Goal: Transaction & Acquisition: Book appointment/travel/reservation

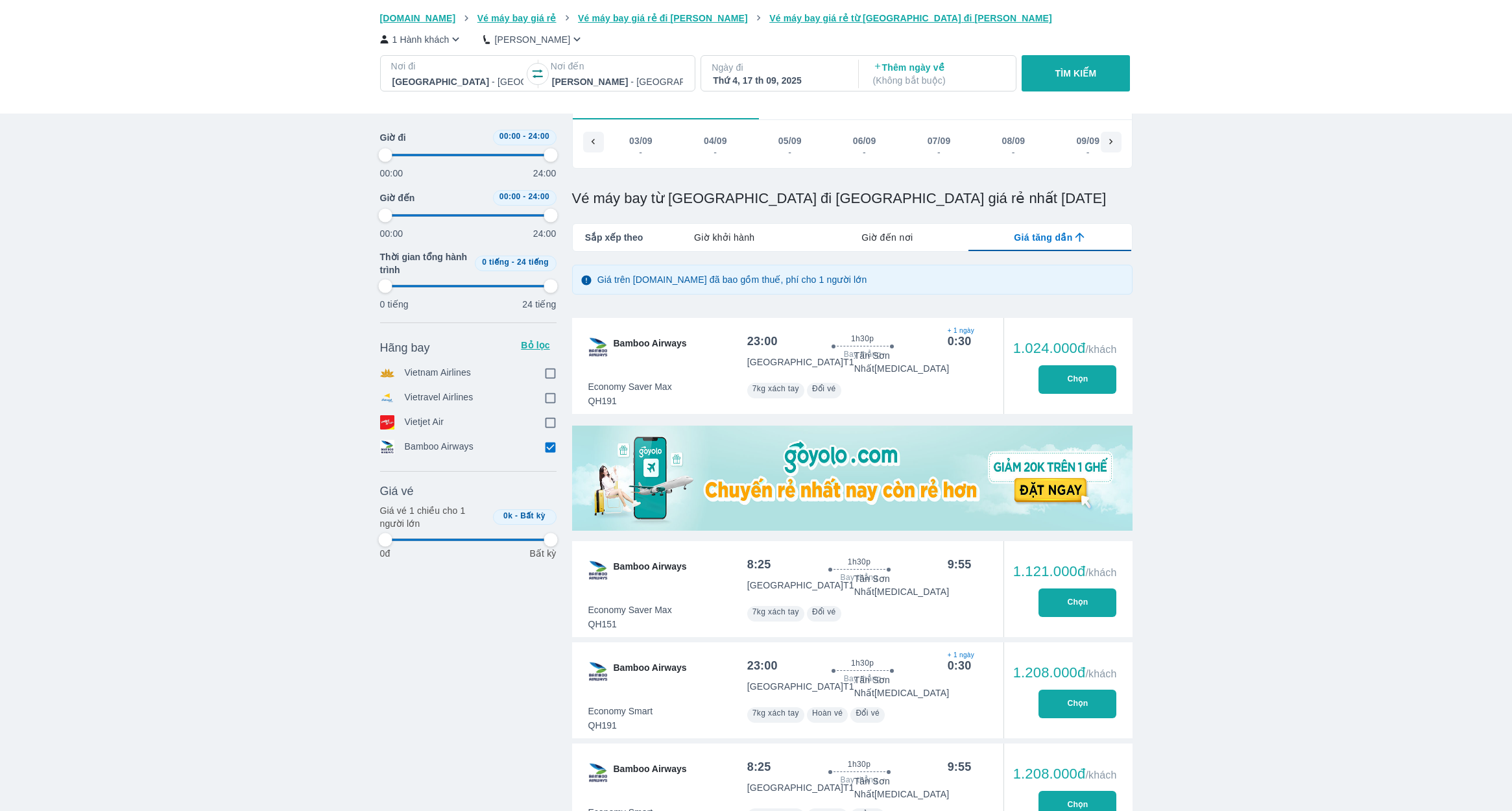
scroll to position [0, 621]
type input "97.9166666666667"
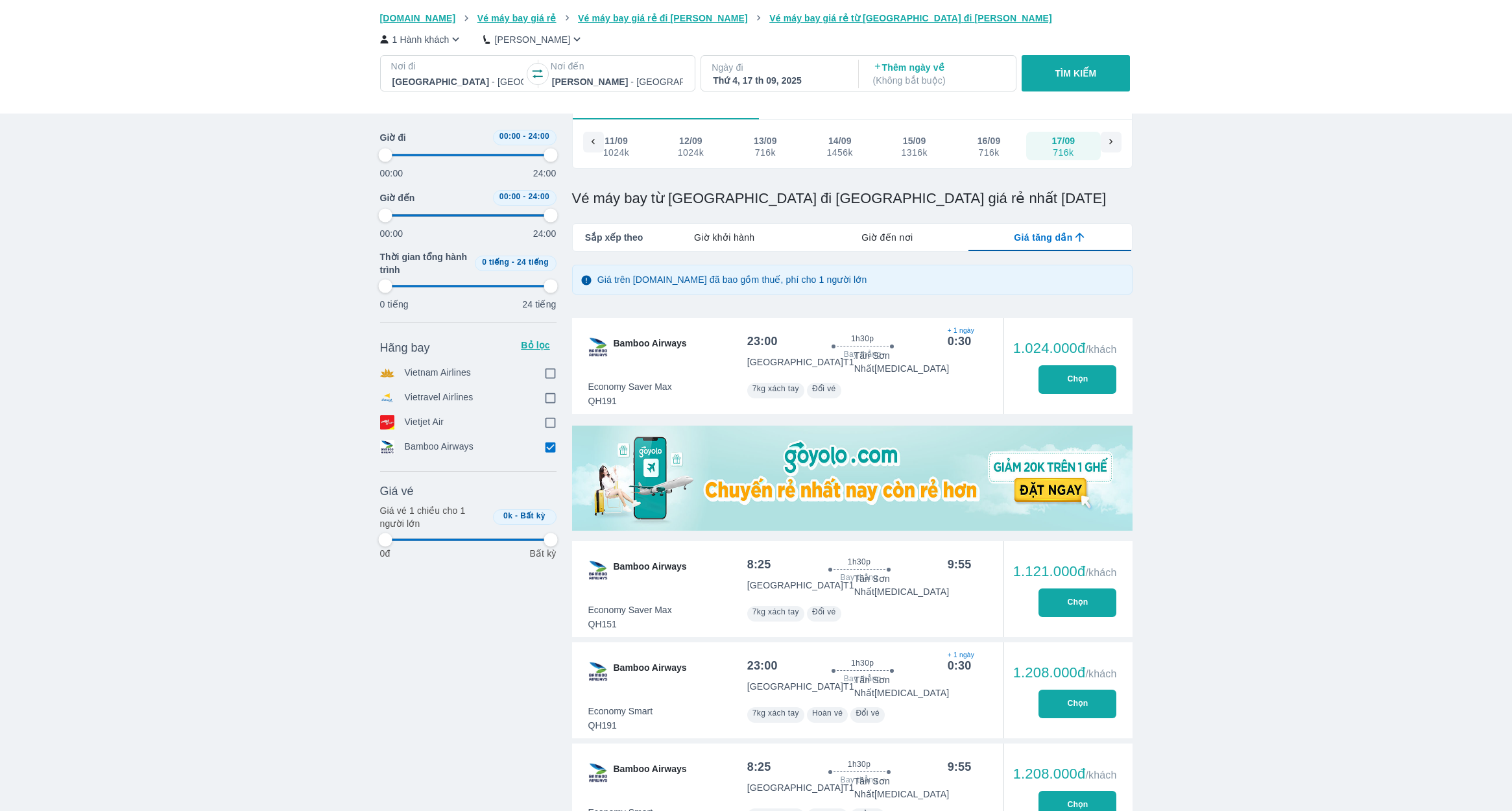
type input "97.9166666666667"
click at [540, 75] on icon "button" at bounding box center [537, 74] width 13 height 13
type input "97.9166666666667"
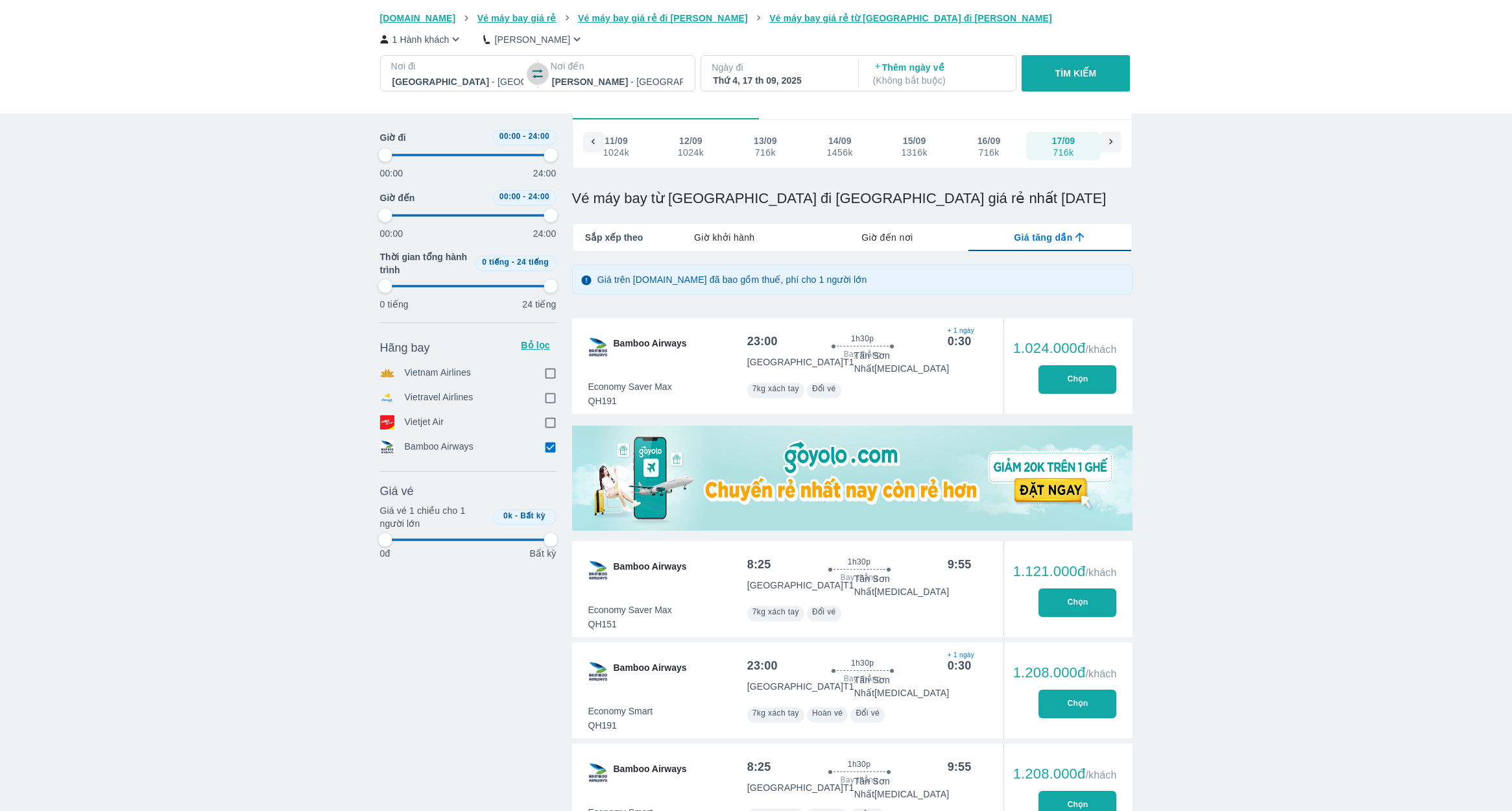
type input "97.9166666666667"
click at [579, 81] on div at bounding box center [617, 82] width 131 height 16
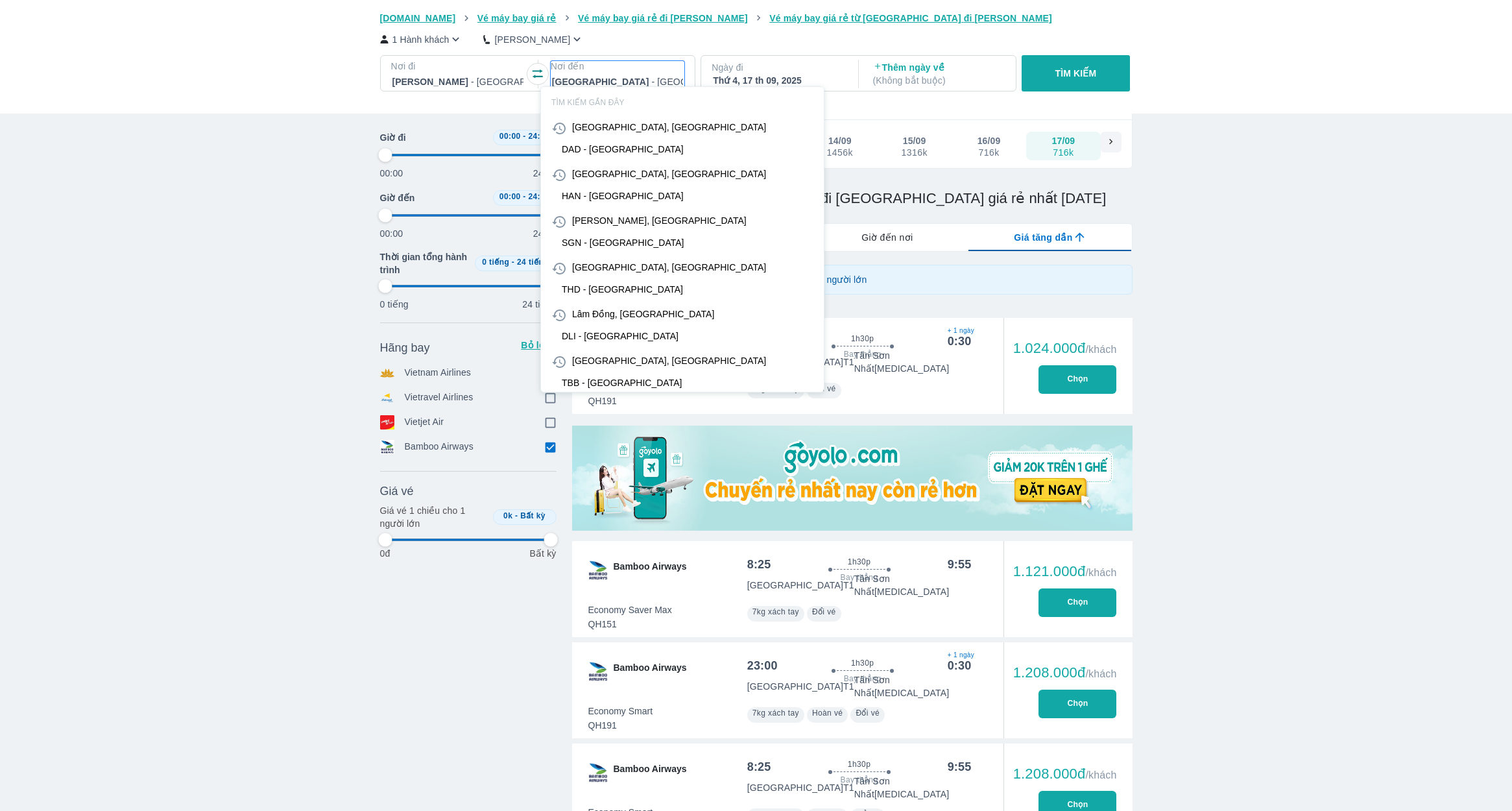
scroll to position [75, 0]
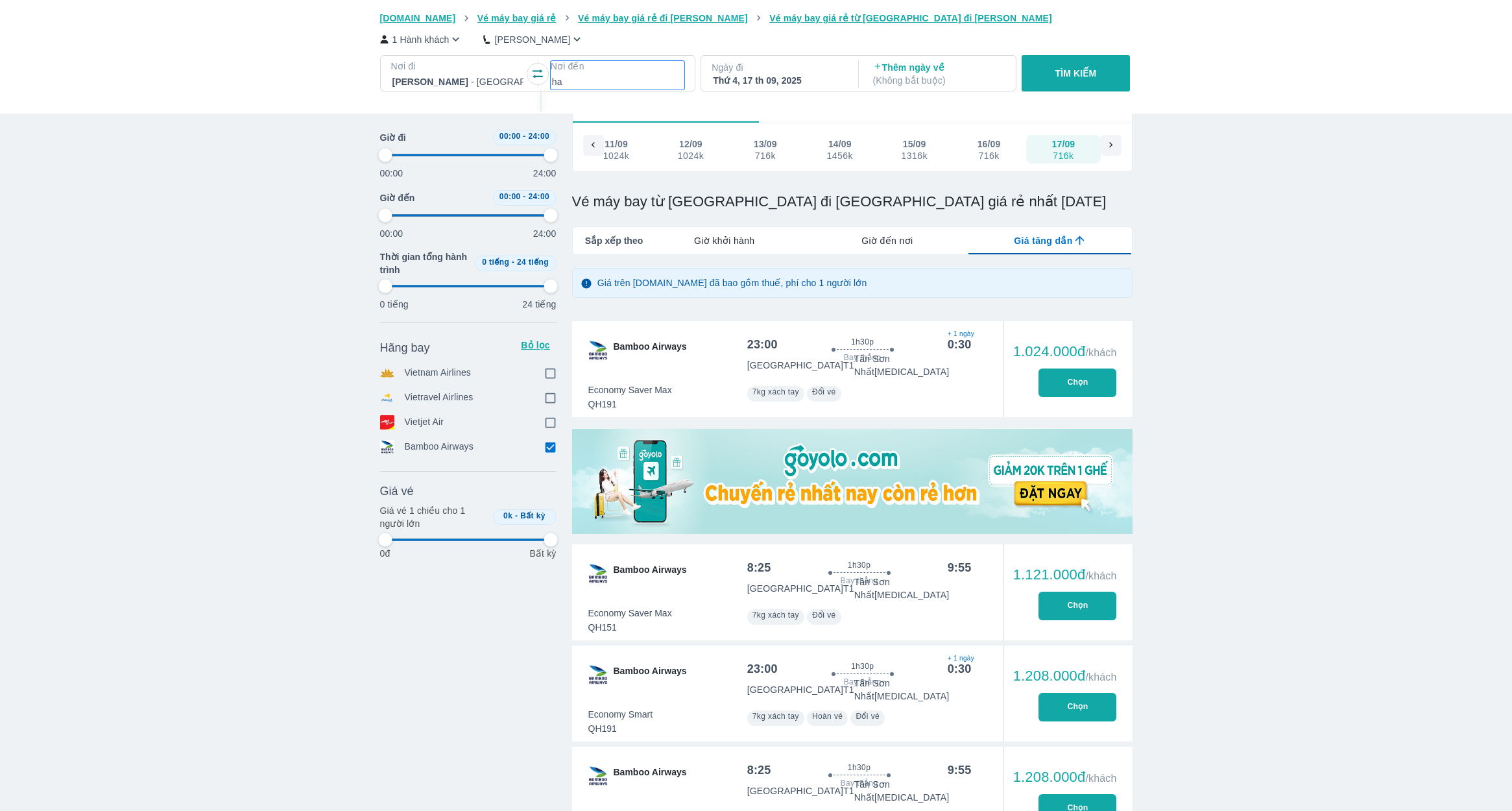
type input "han"
type input "97.9166666666667"
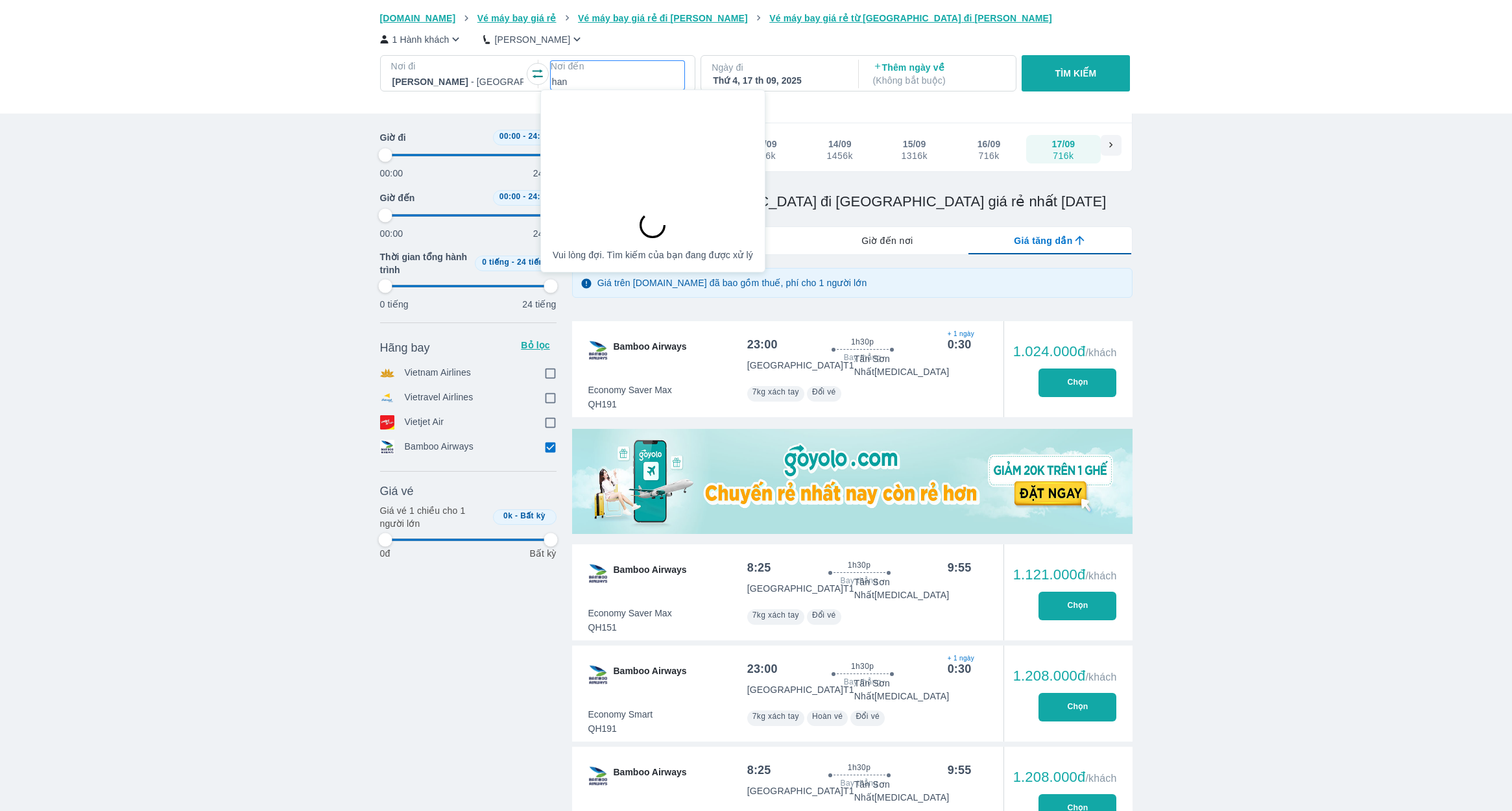
type input "97.9166666666667"
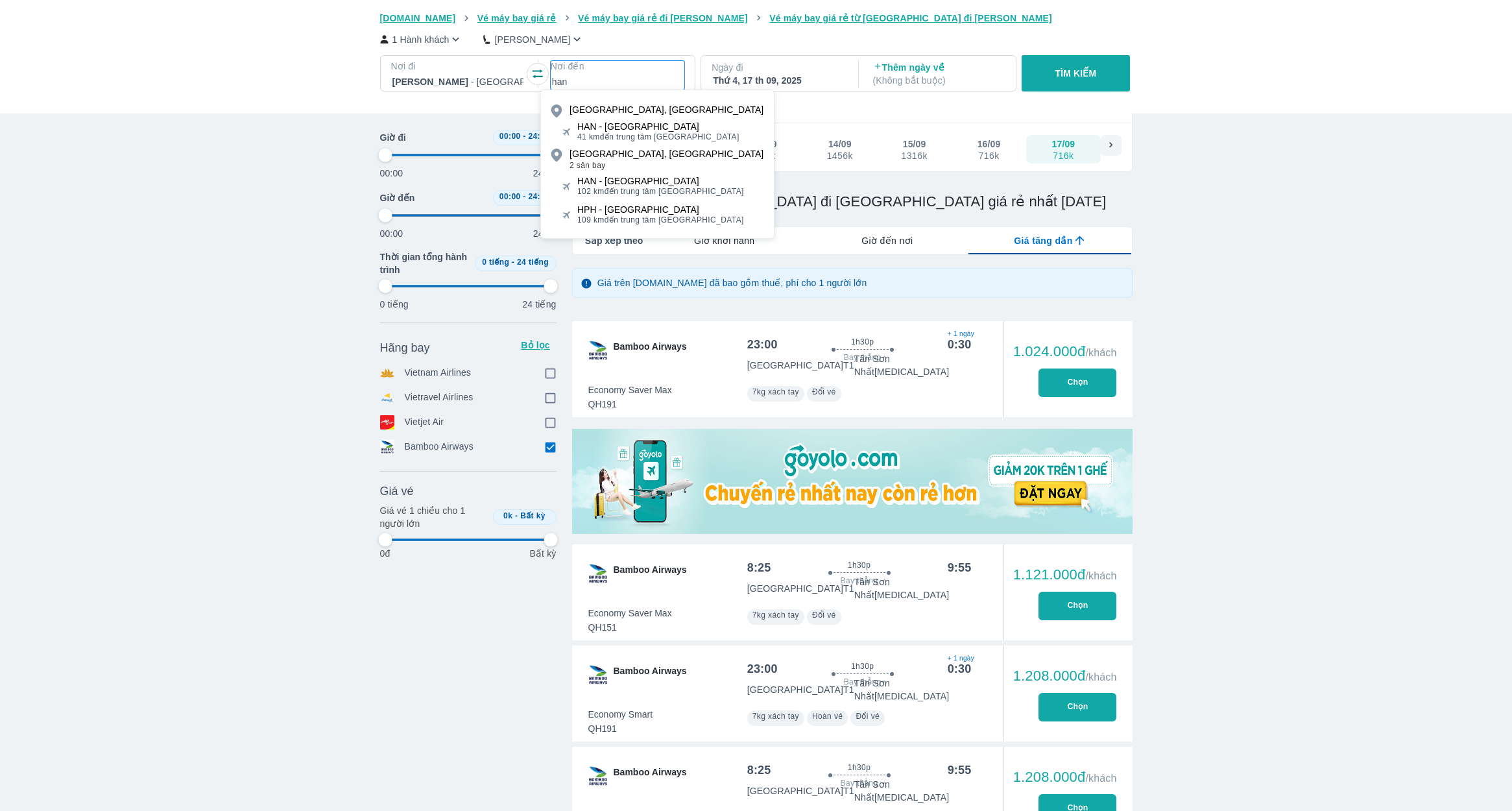
type input "han"
click at [613, 125] on div "HAN - [GEOGRAPHIC_DATA]" at bounding box center [658, 127] width 162 height 10
type input "97.9166666666667"
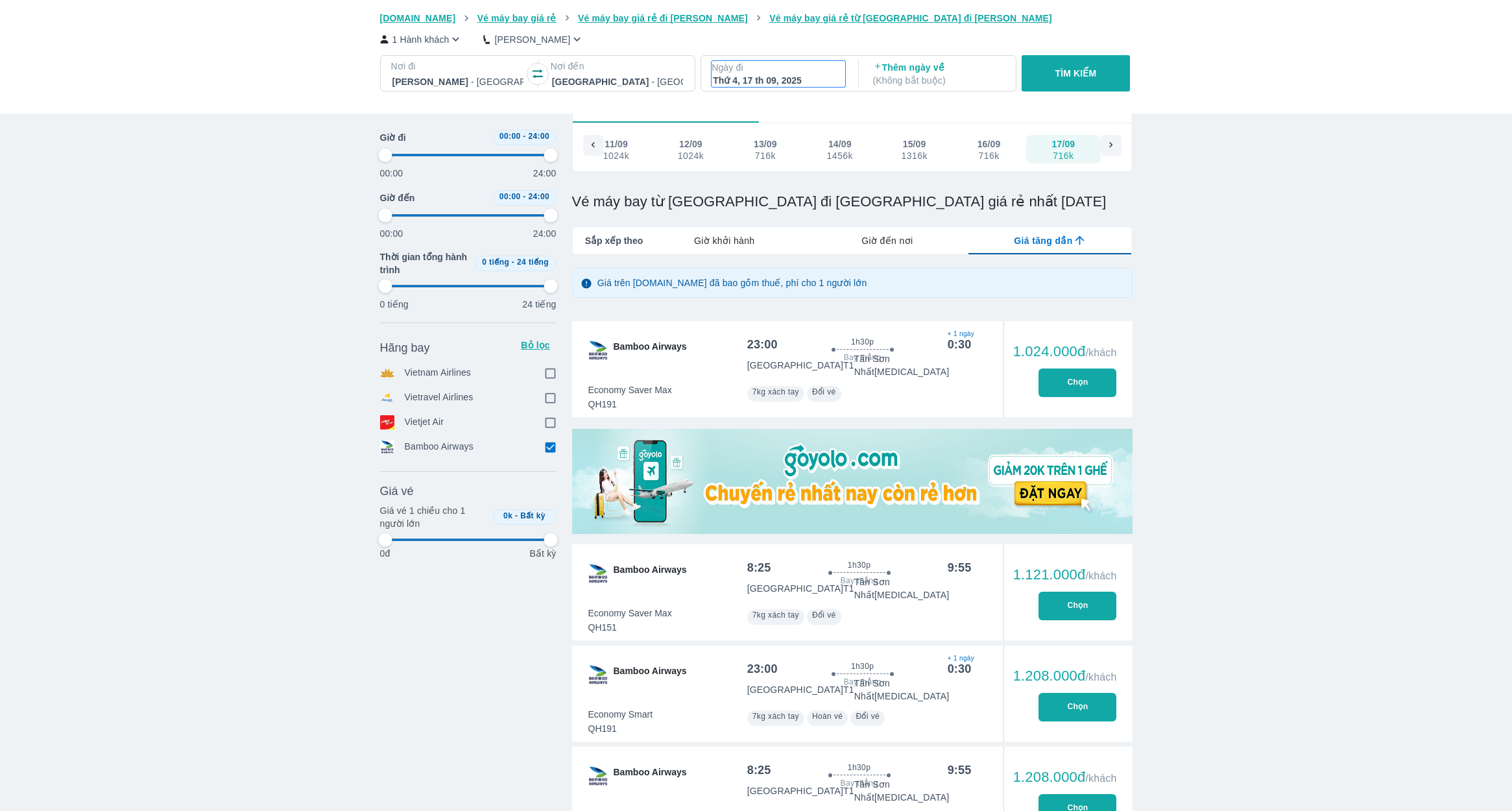
click at [798, 69] on p "Ngày đi" at bounding box center [778, 67] width 134 height 13
type input "97.9166666666667"
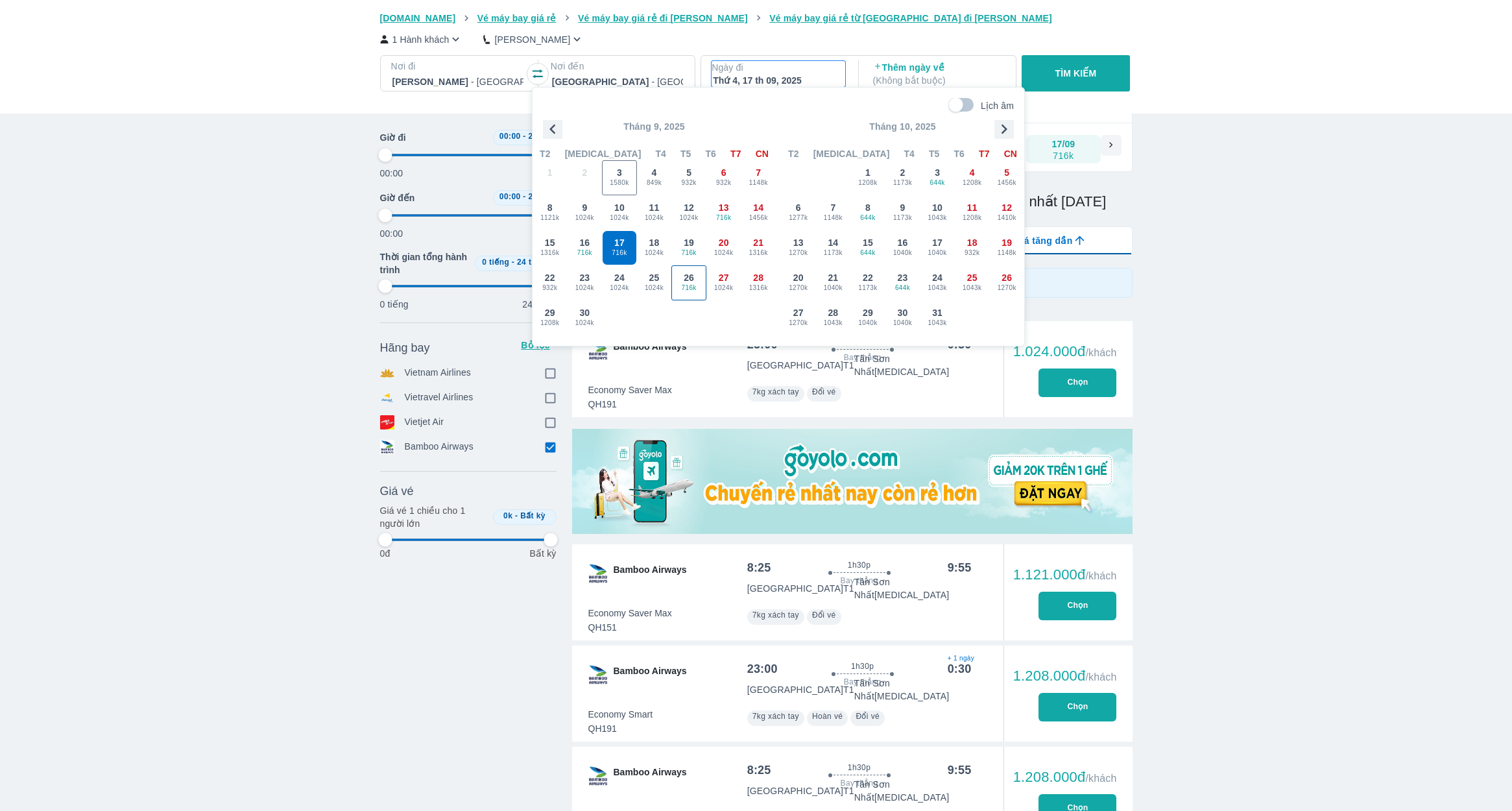
type input "97.9166666666667"
click at [699, 179] on span "932k" at bounding box center [689, 183] width 34 height 10
type input "97.9166666666667"
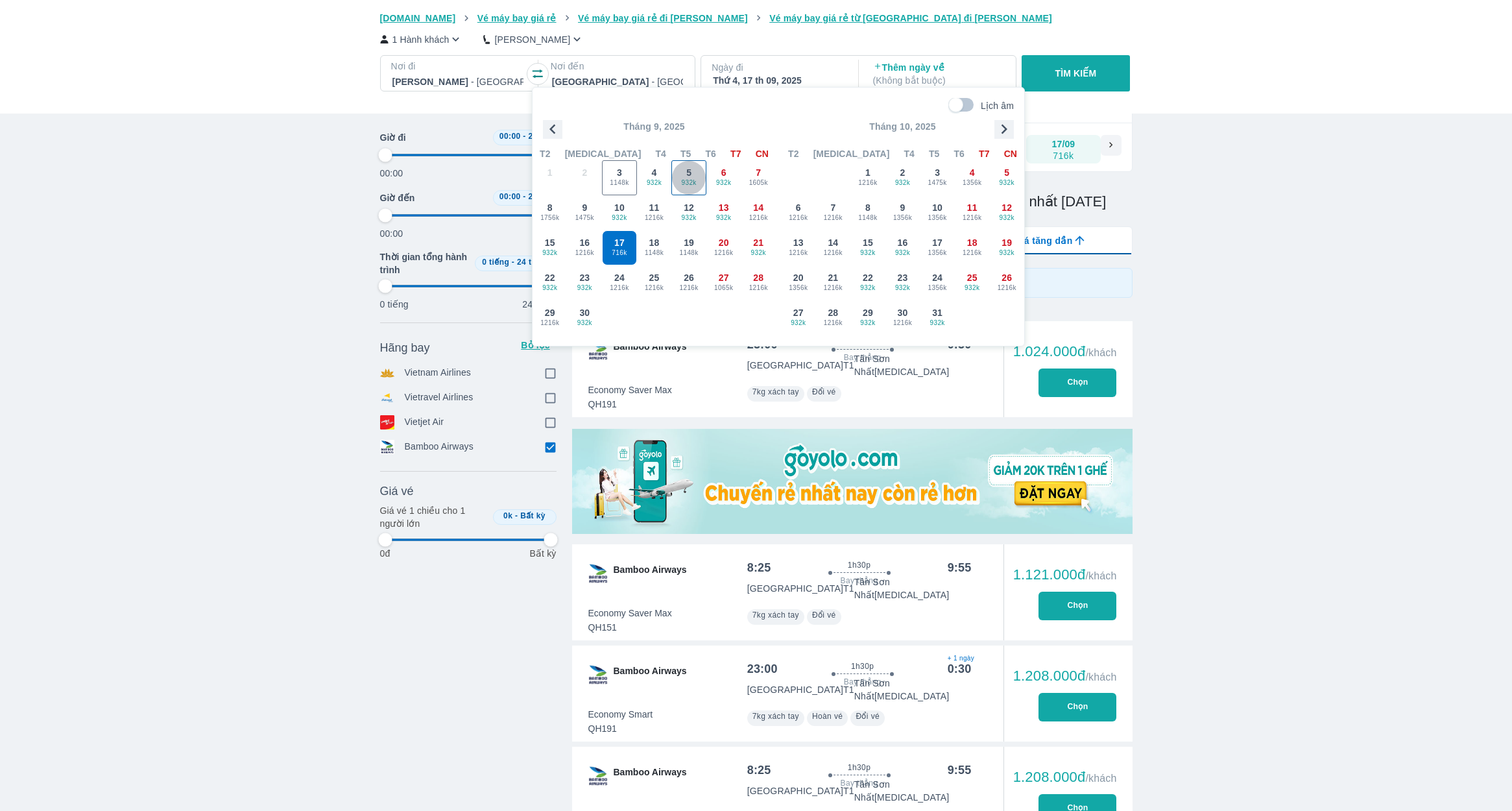
type input "97.9166666666667"
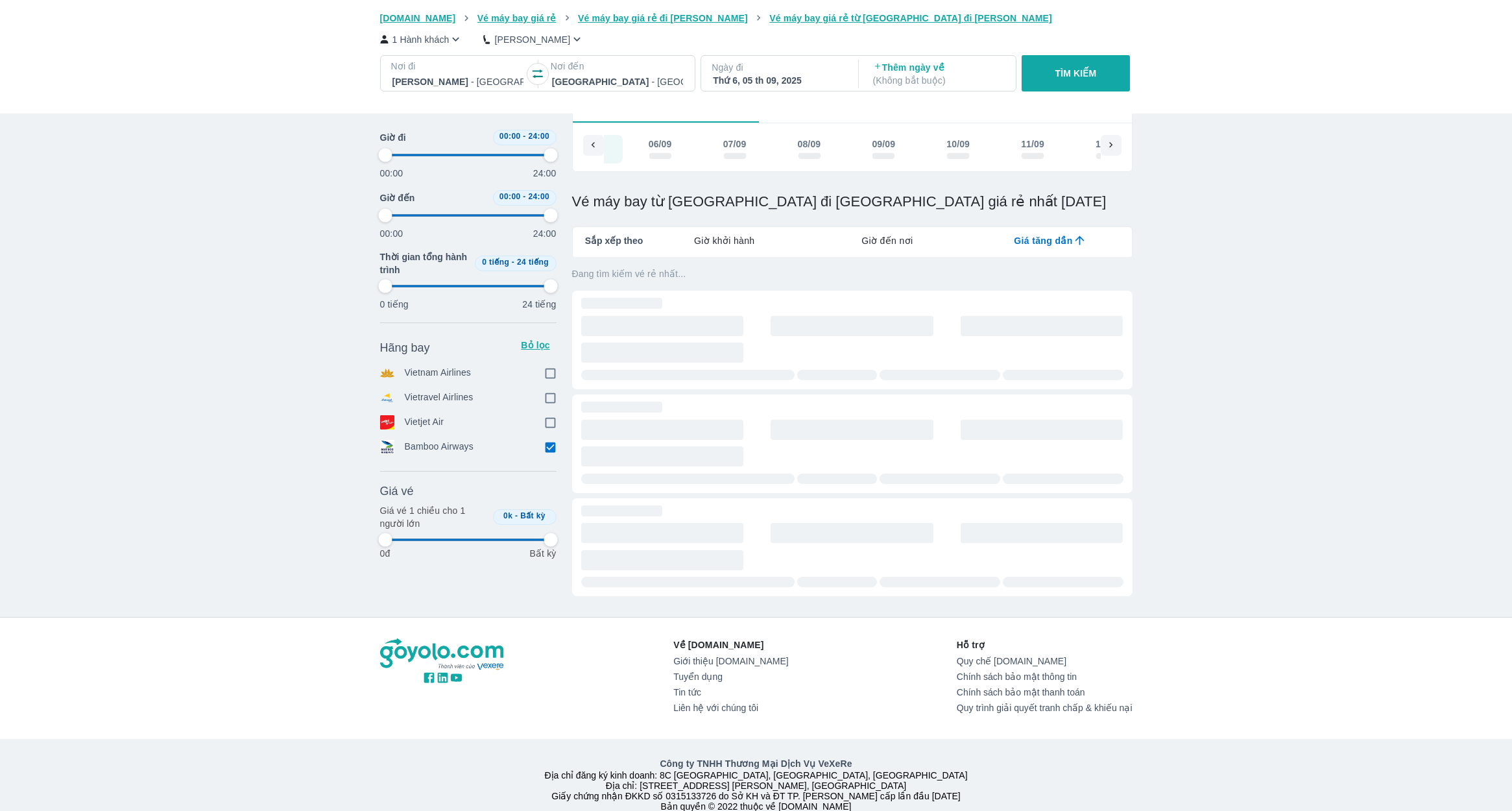
scroll to position [0, 149]
type input "97.9166666666667"
checkbox input "true"
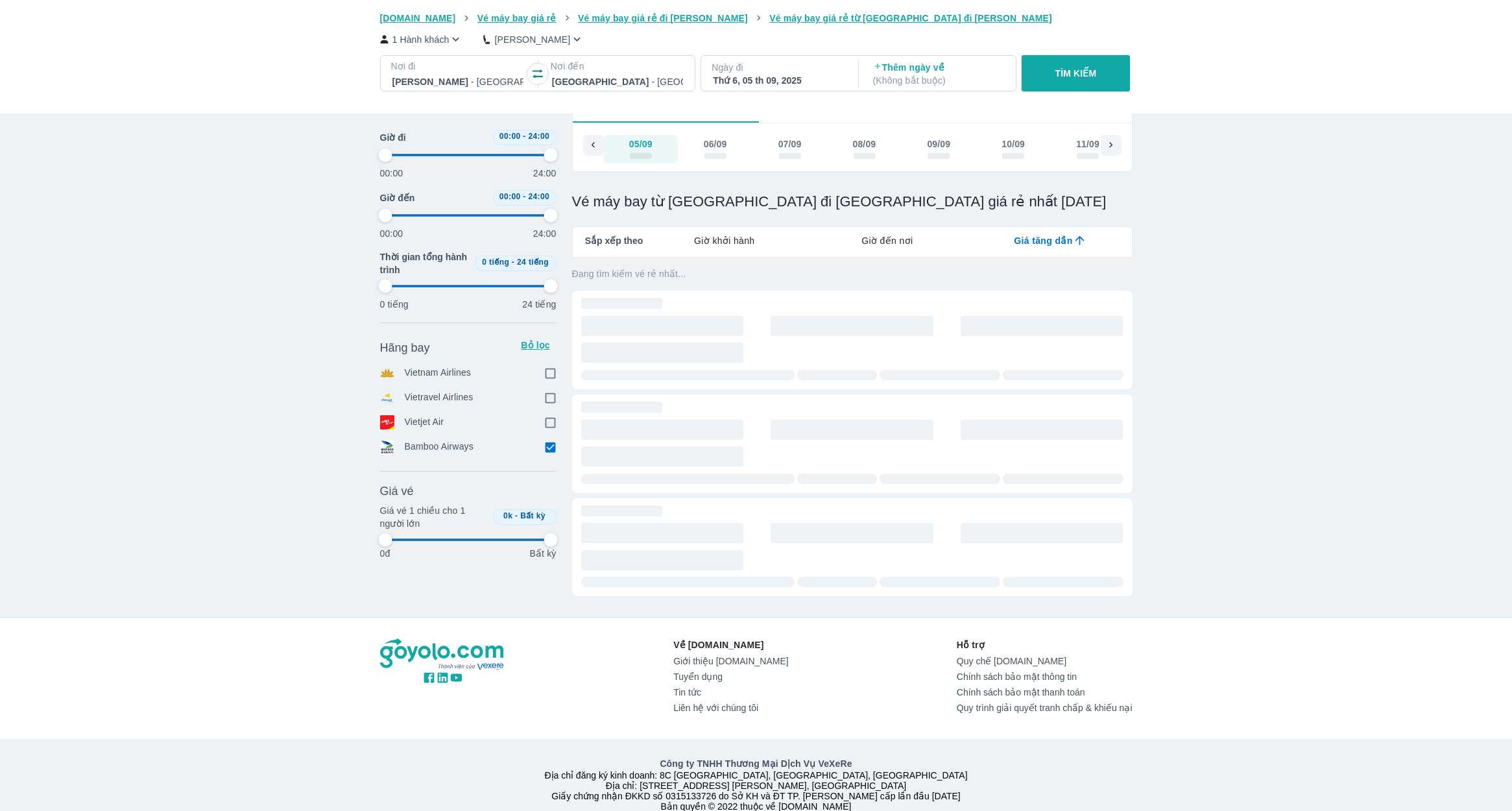
checkbox input "true"
type input "97.9166666666667"
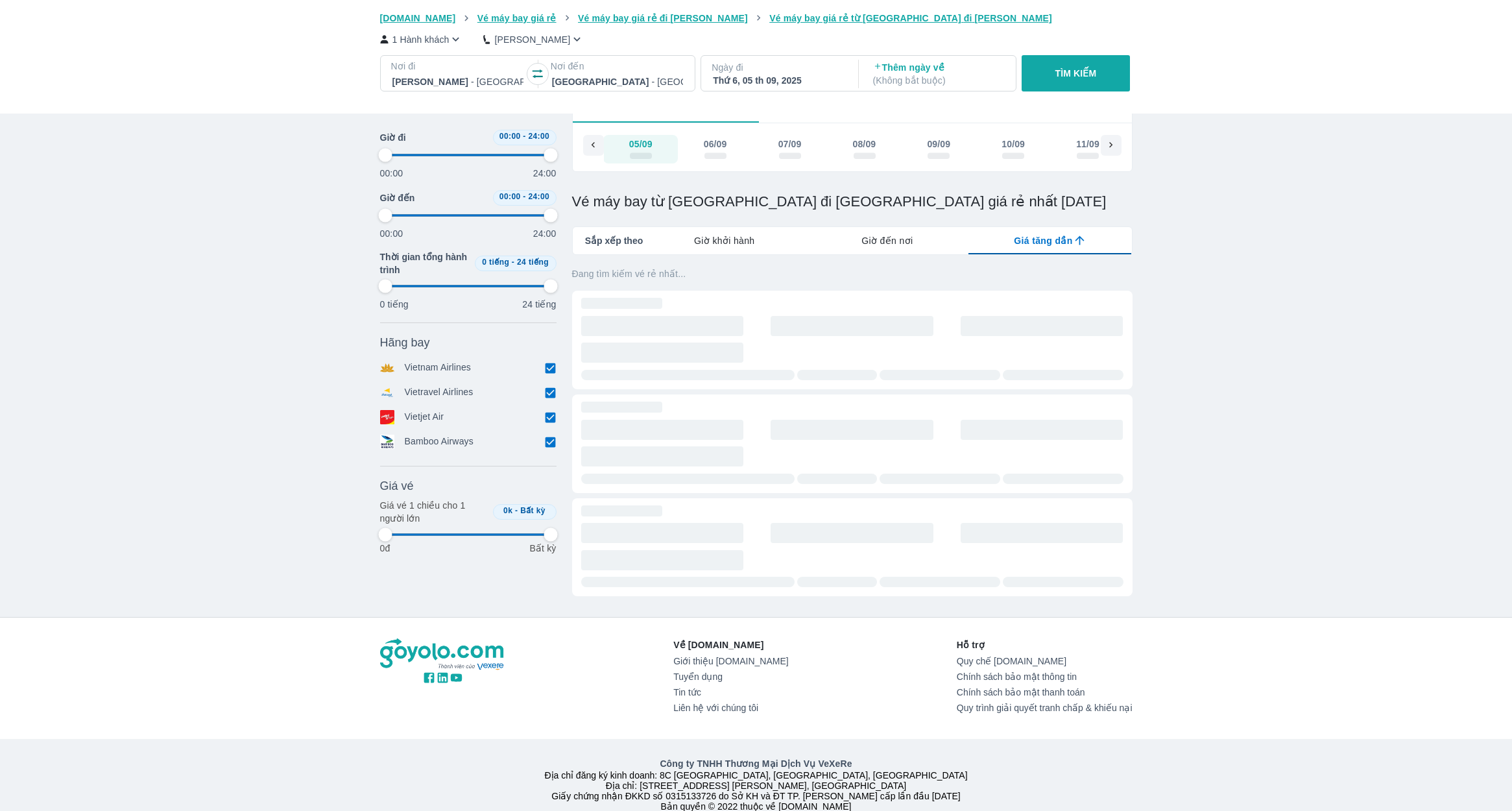
type input "97.9166666666667"
click at [1064, 66] on button "TÌM KIẾM" at bounding box center [1076, 74] width 108 height 36
type input "97.9166666666667"
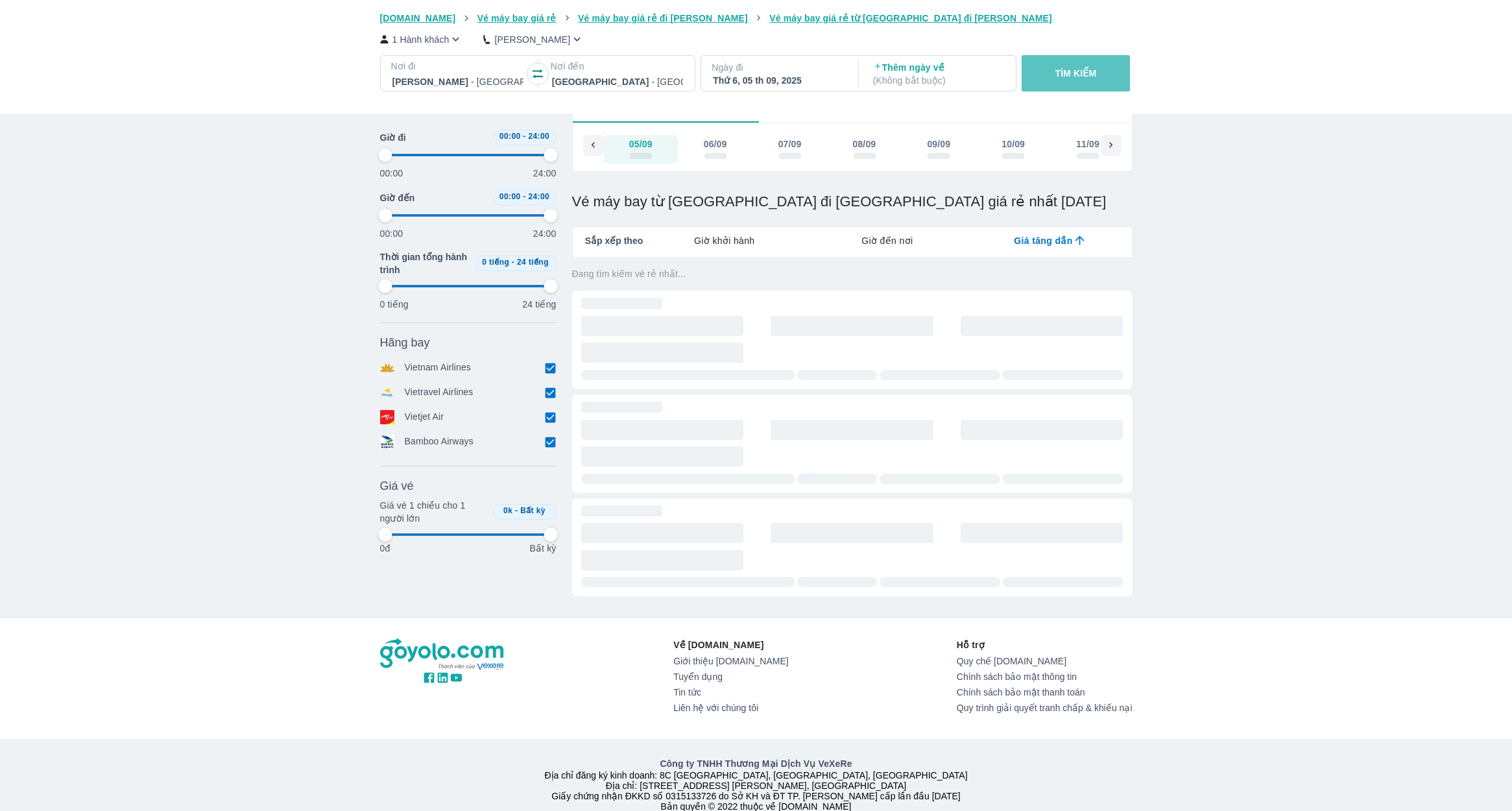
type input "97.9166666666667"
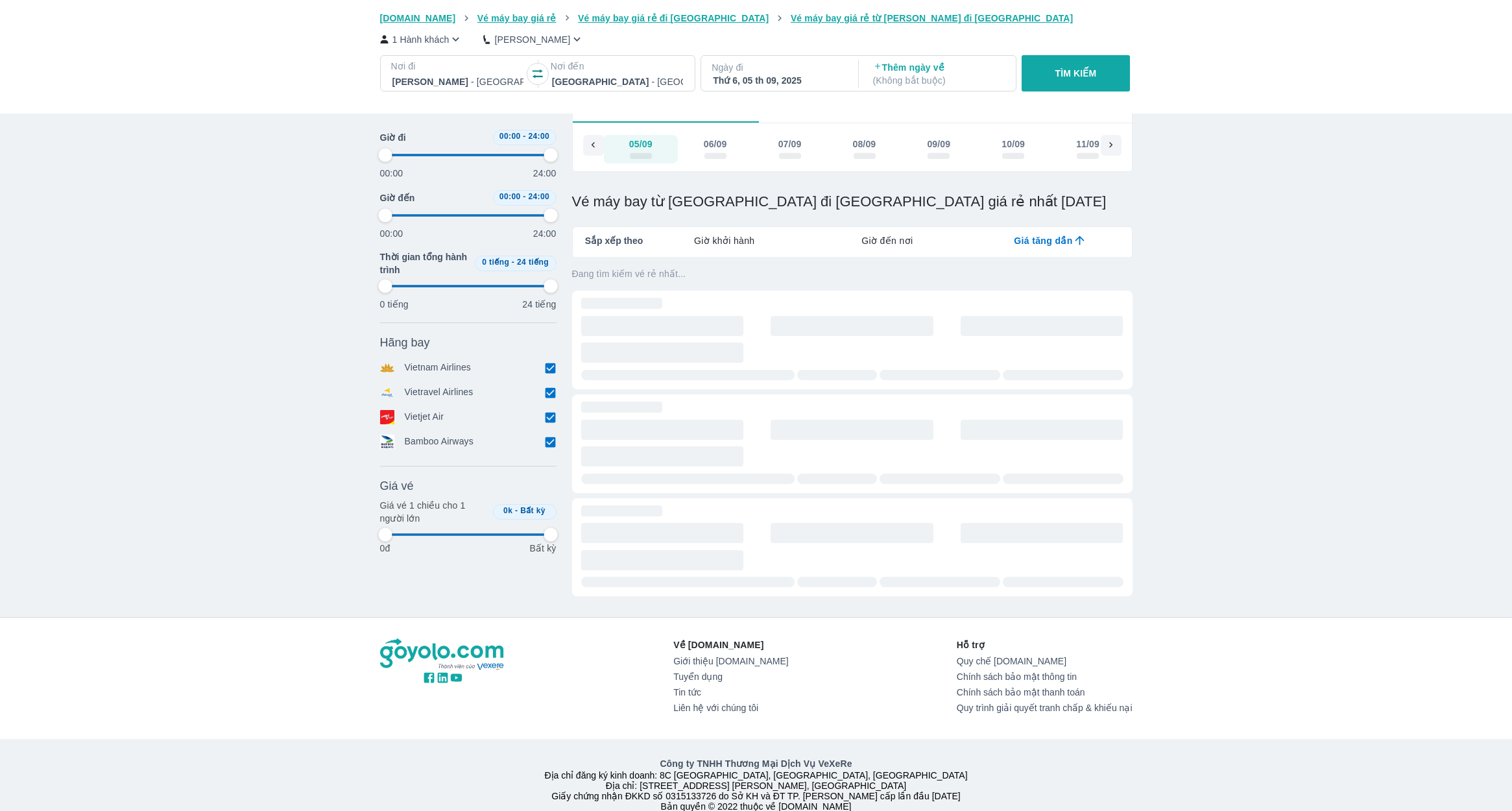
type input "97.9166666666667"
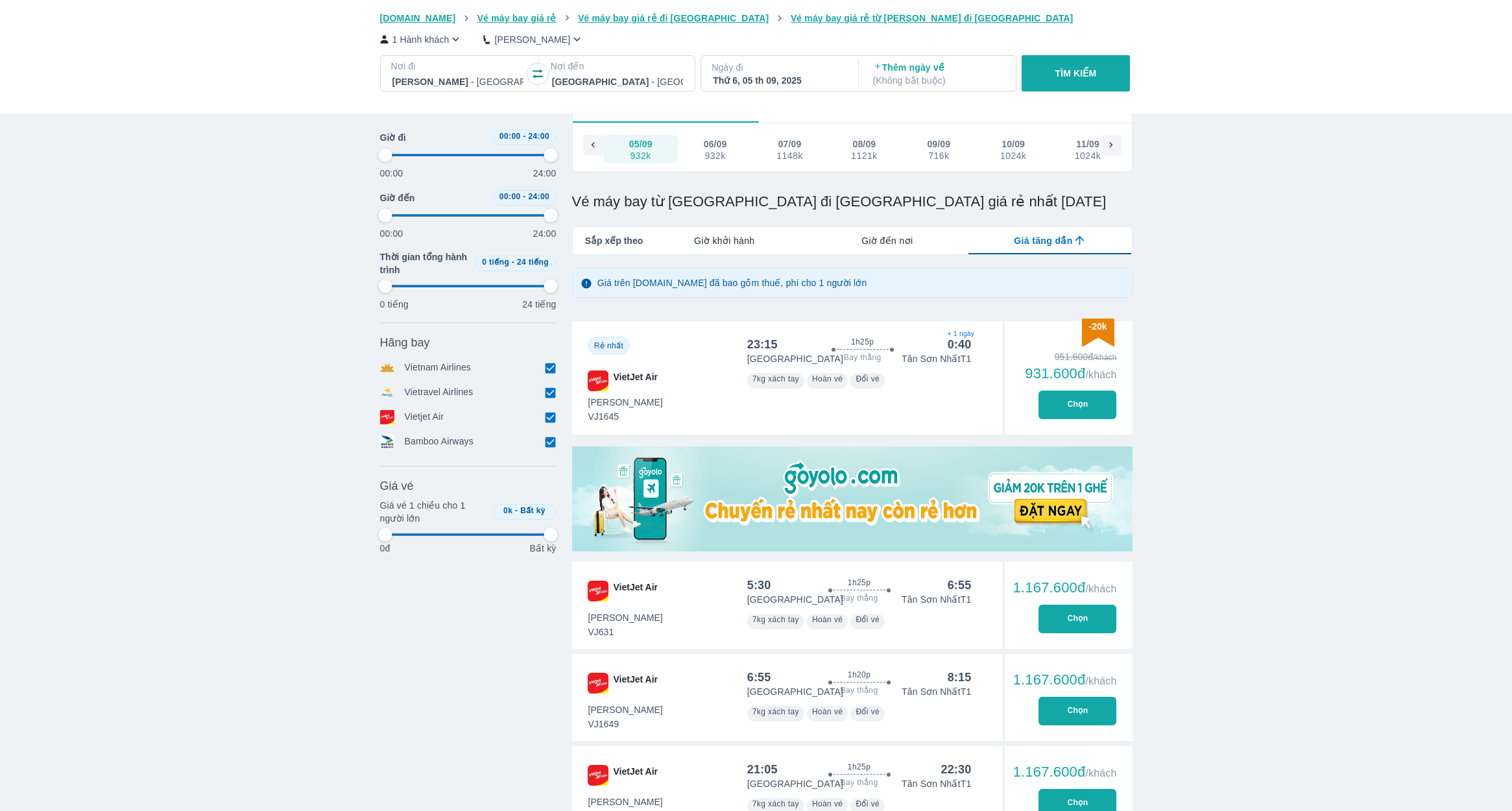
type input "97.9166666666667"
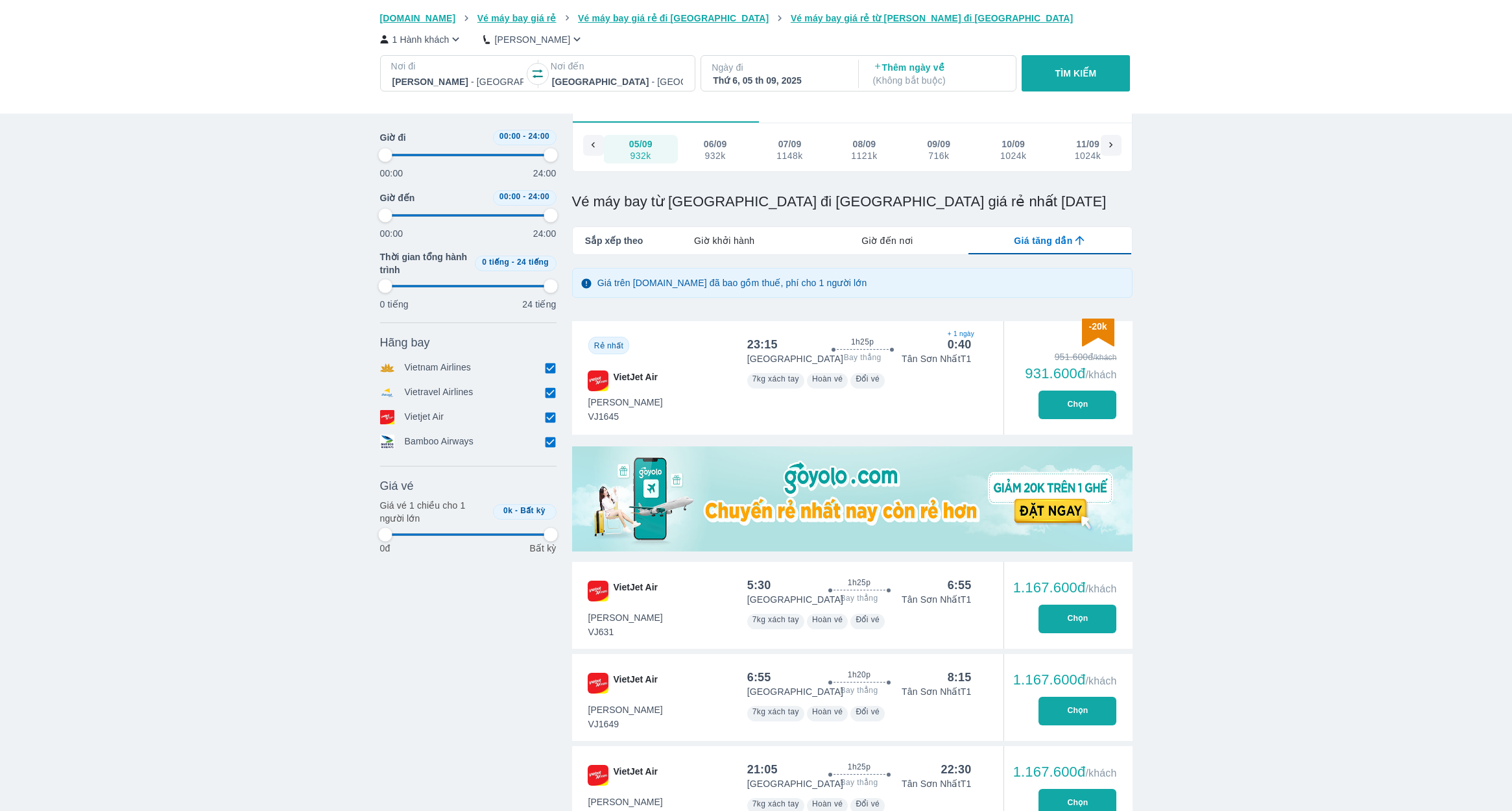
type input "97.9166666666667"
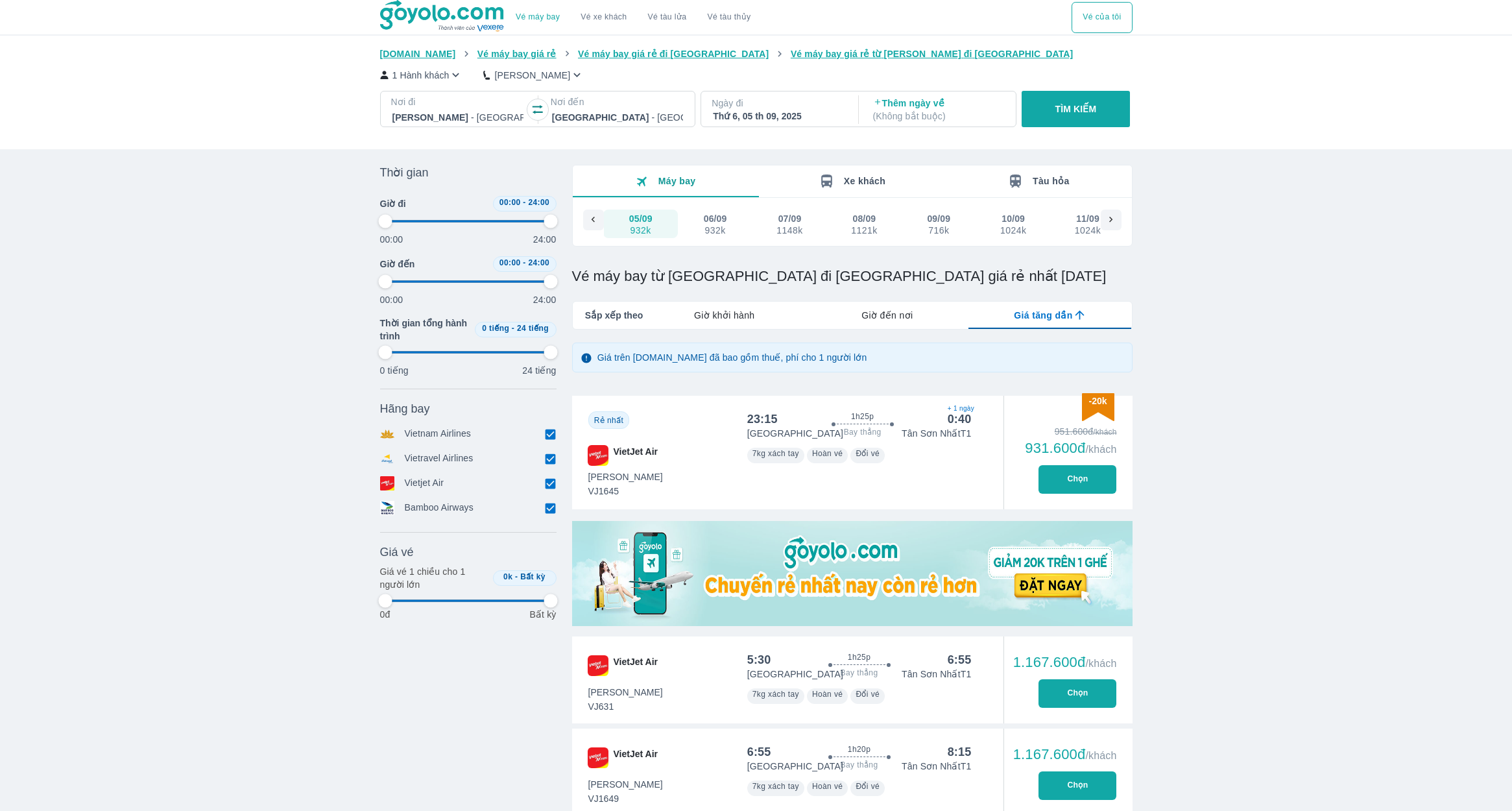
type input "97.9166666666667"
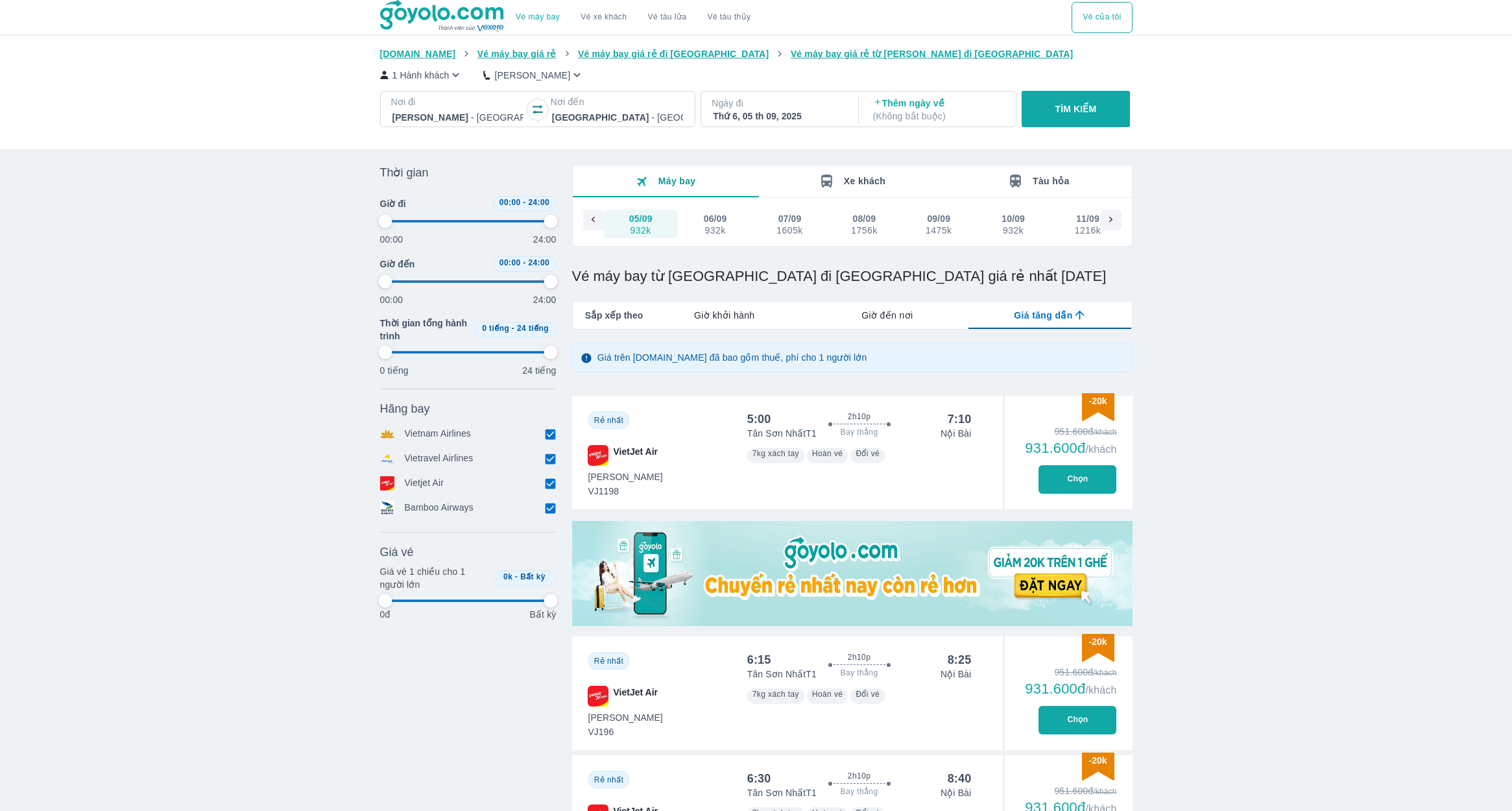
click at [547, 480] on input "checkbox" at bounding box center [550, 482] width 11 height 11
checkbox input "false"
type input "97.9166666666667"
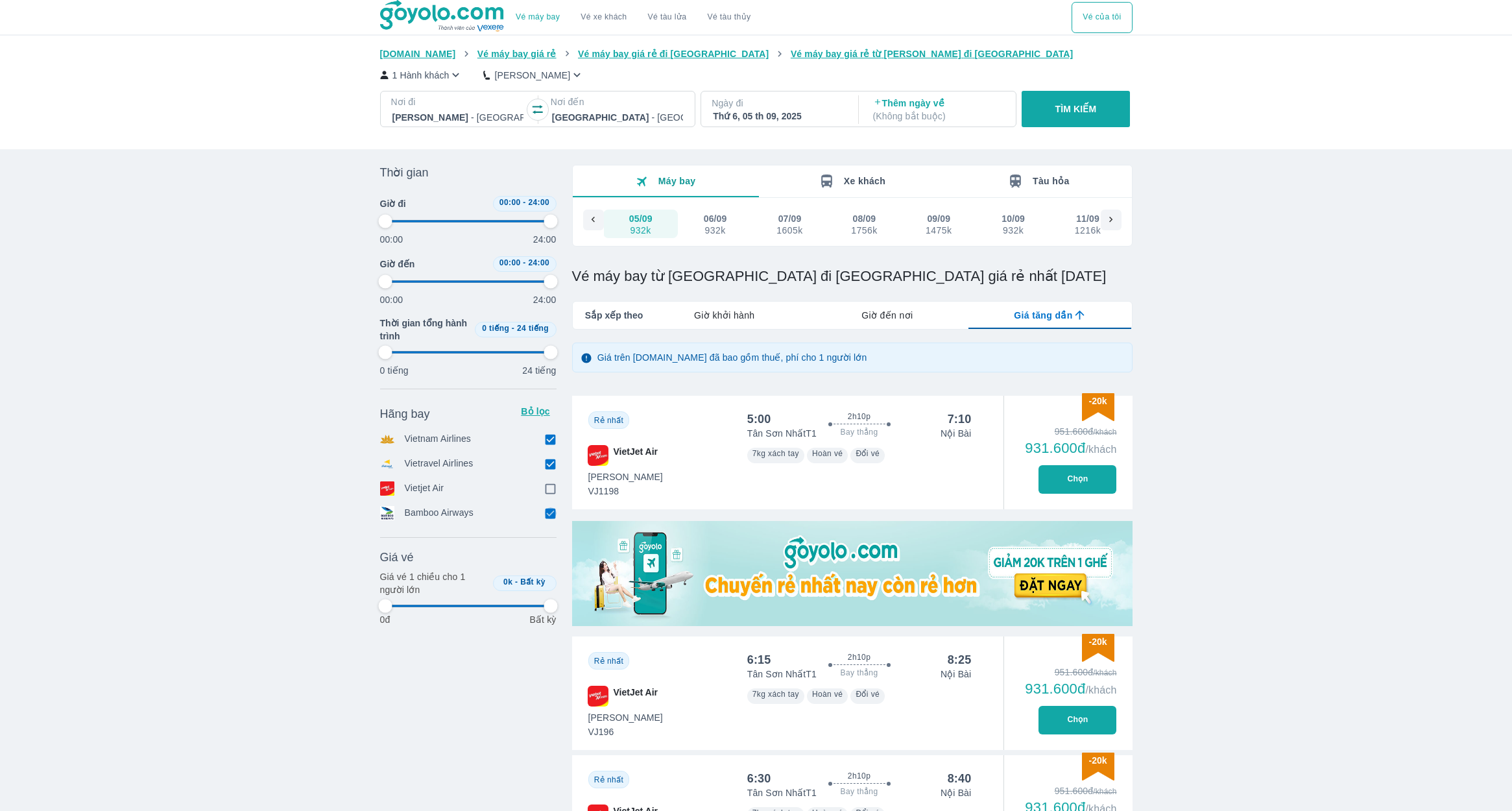
click at [554, 507] on input "checkbox" at bounding box center [550, 513] width 11 height 11
checkbox input "false"
type input "97.9166666666667"
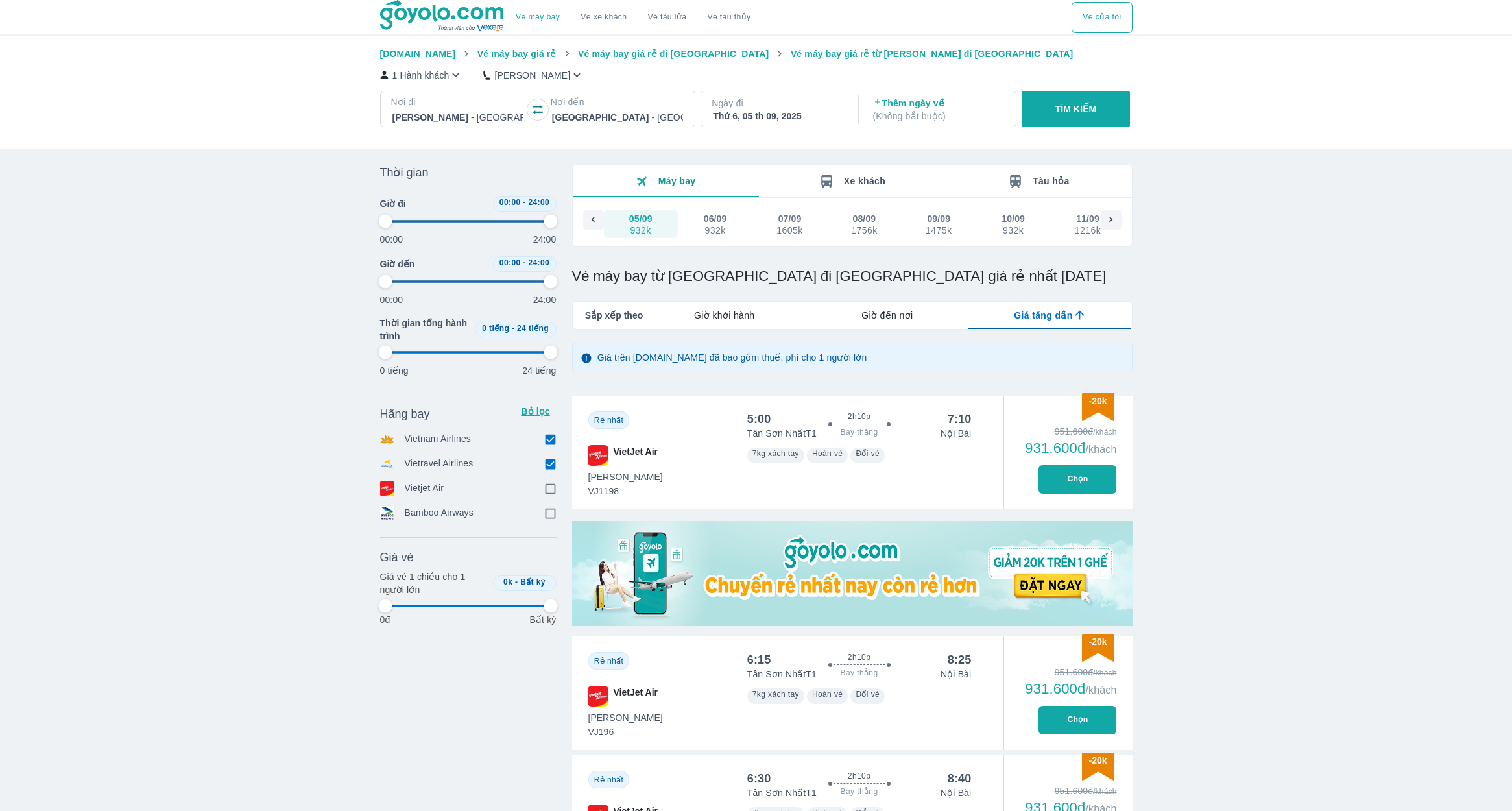
type input "97.9166666666667"
checkbox input "true"
type input "97.9166666666667"
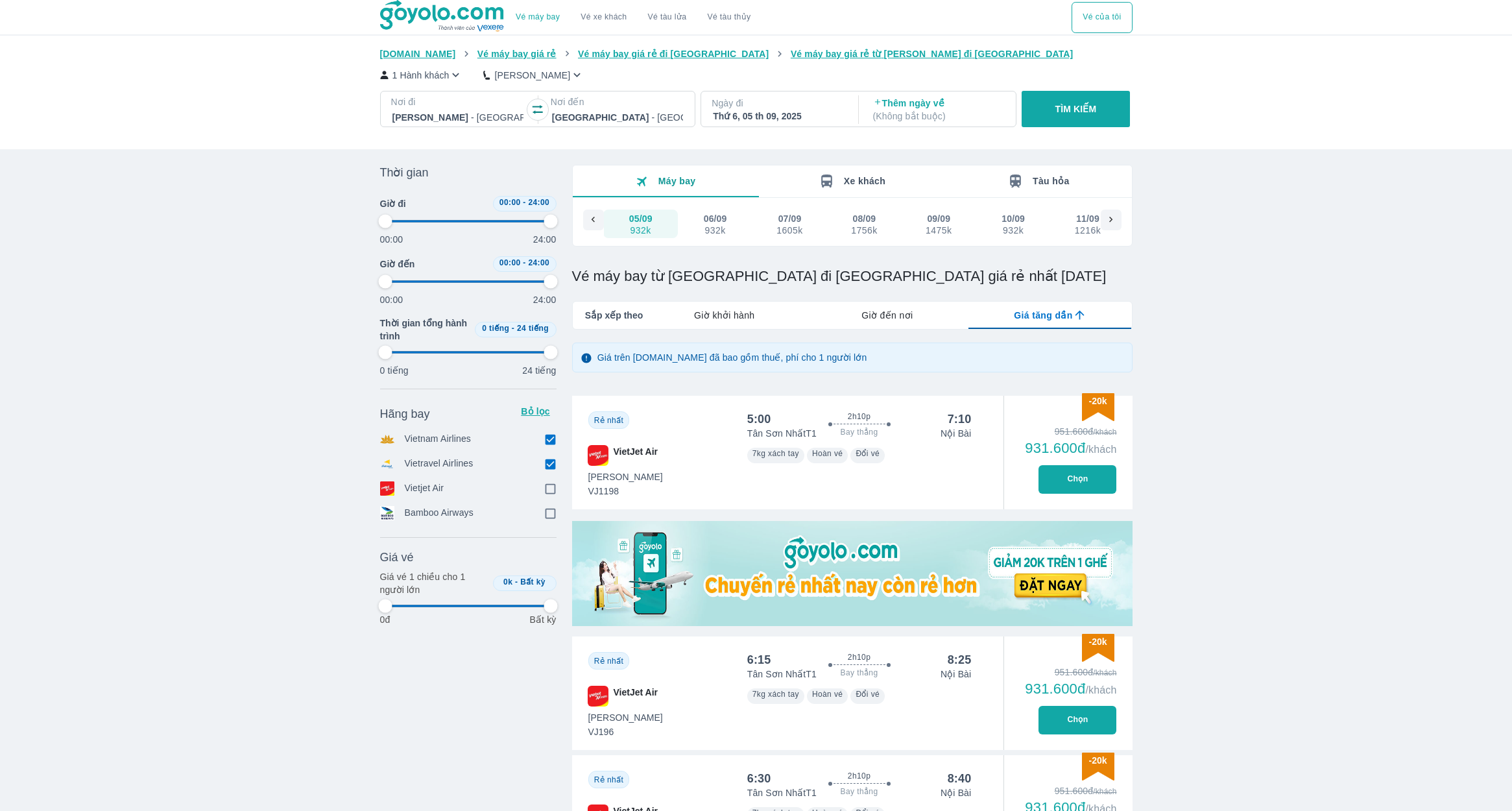
type input "97.9166666666667"
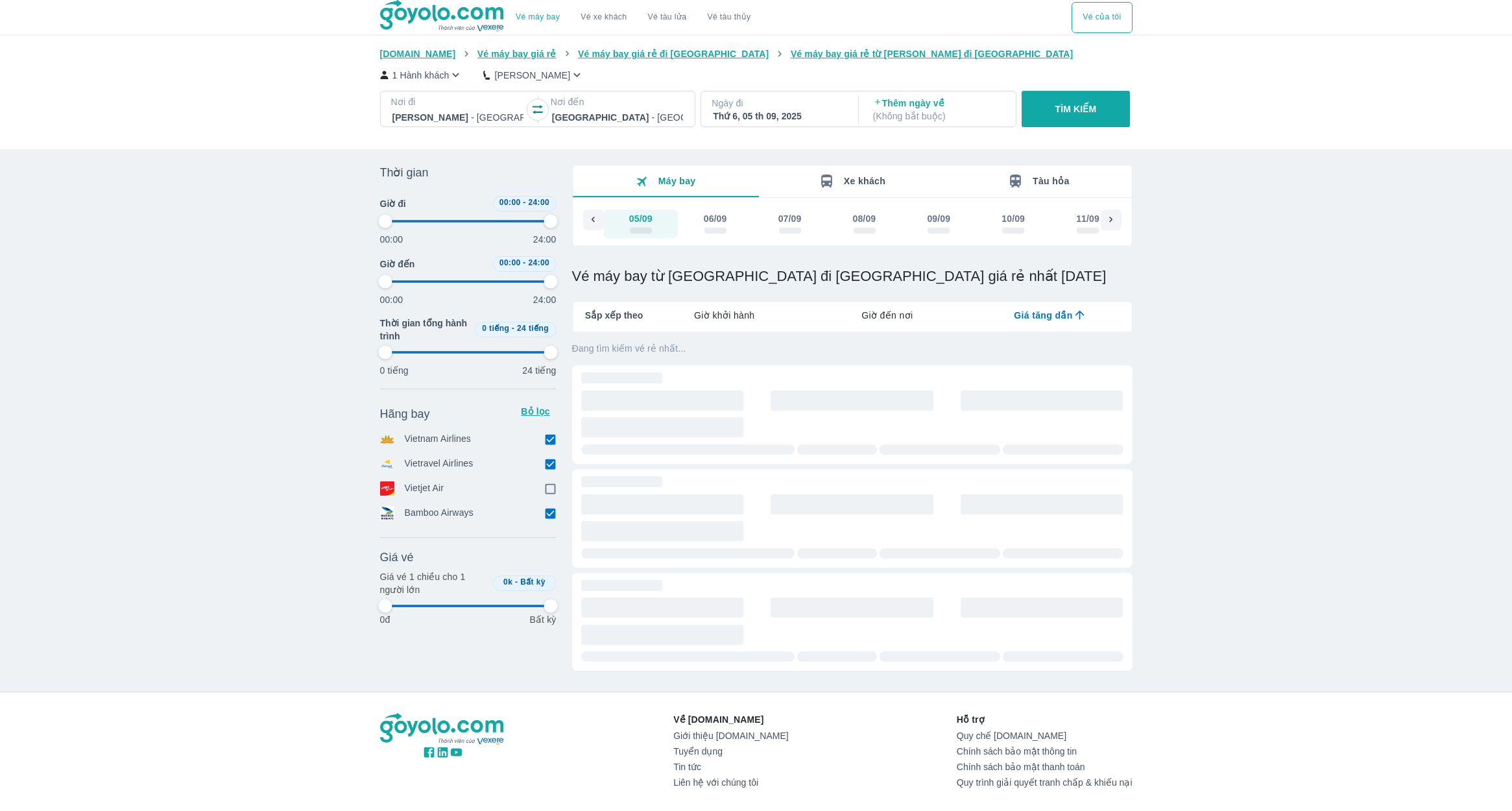
type input "97.9166666666667"
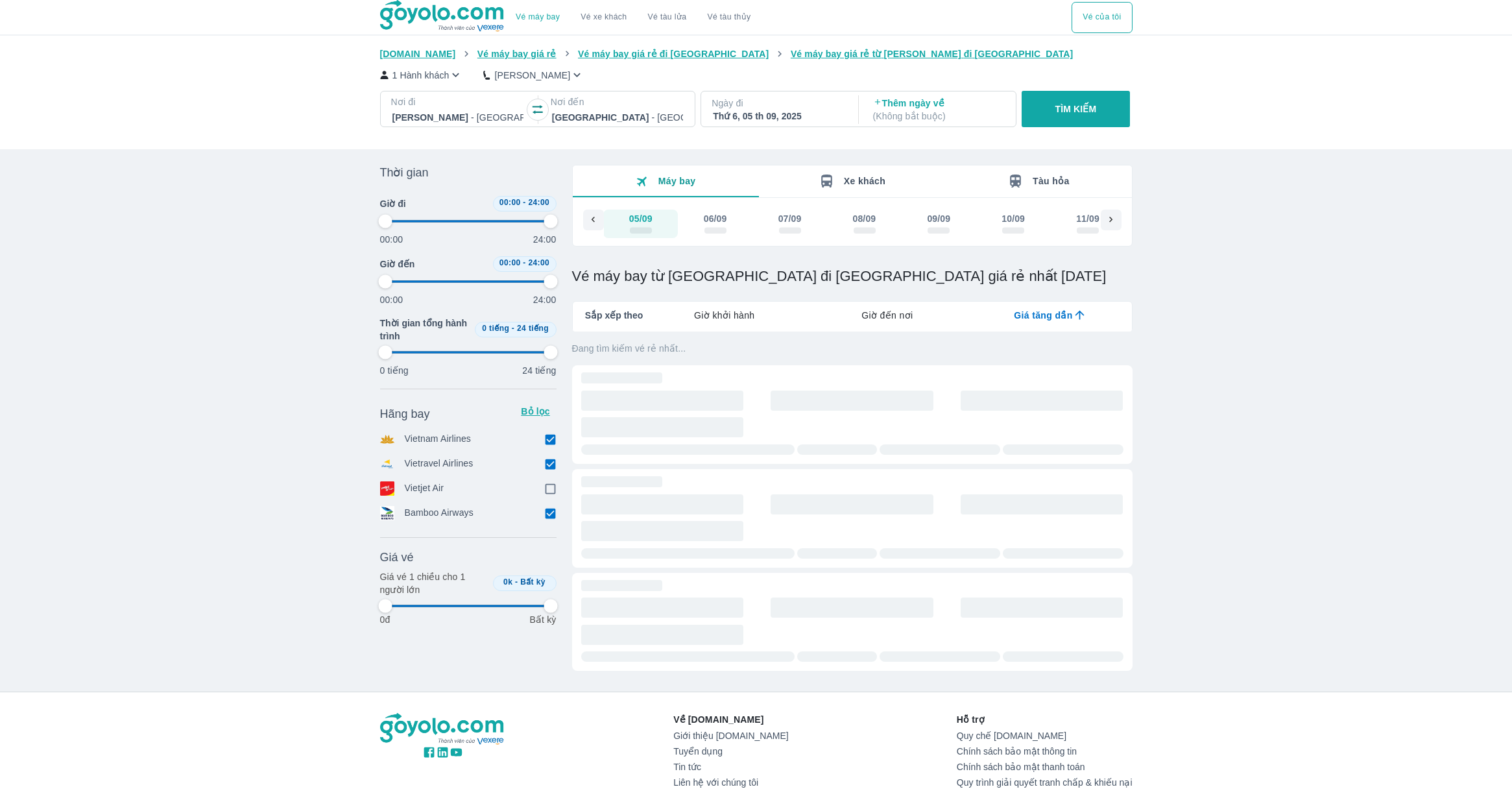
type input "97.9166666666667"
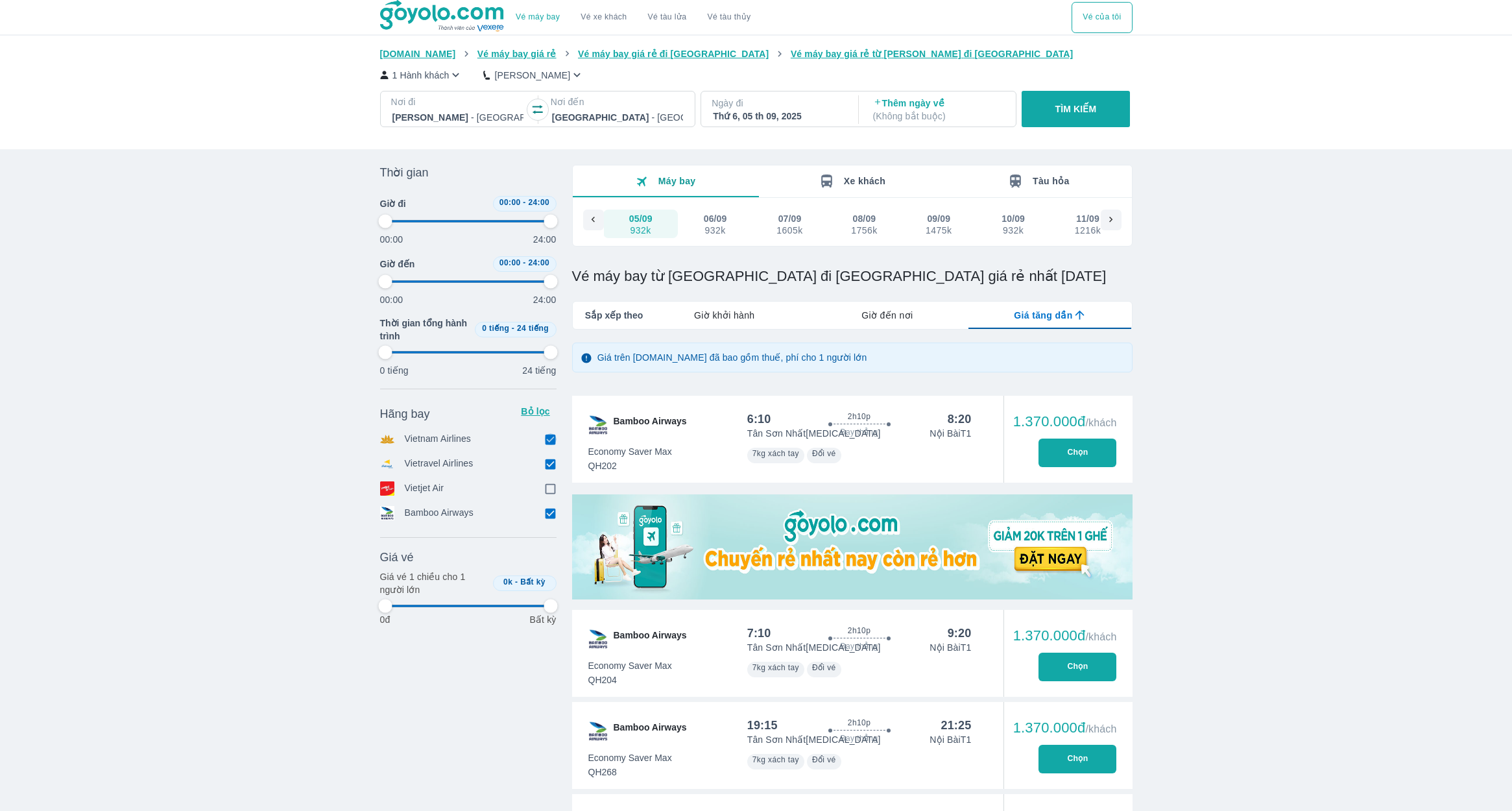
click at [548, 436] on input "checkbox" at bounding box center [550, 439] width 11 height 11
checkbox input "false"
type input "97.9166666666667"
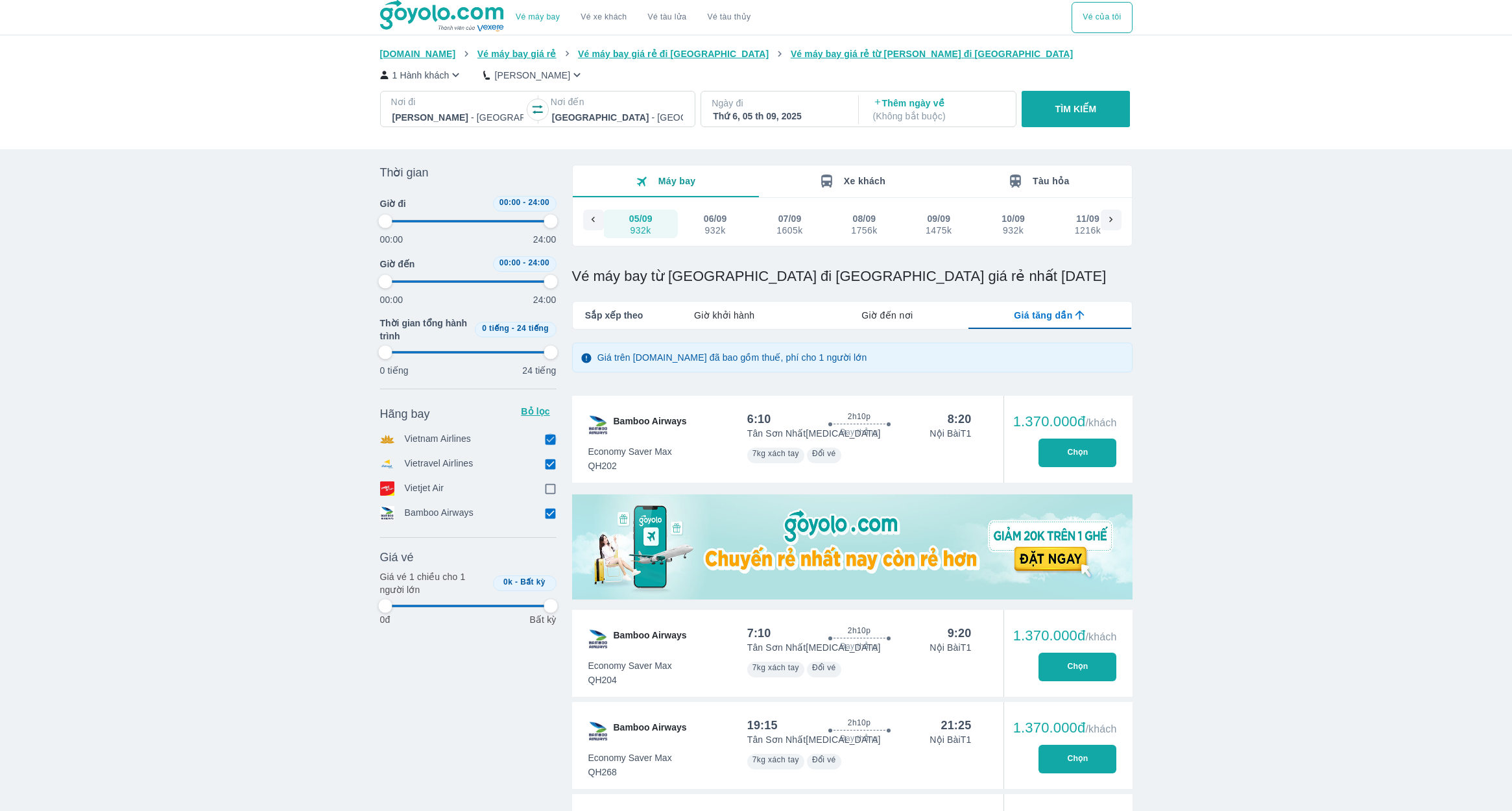
checkbox input "false"
type input "97.9166666666667"
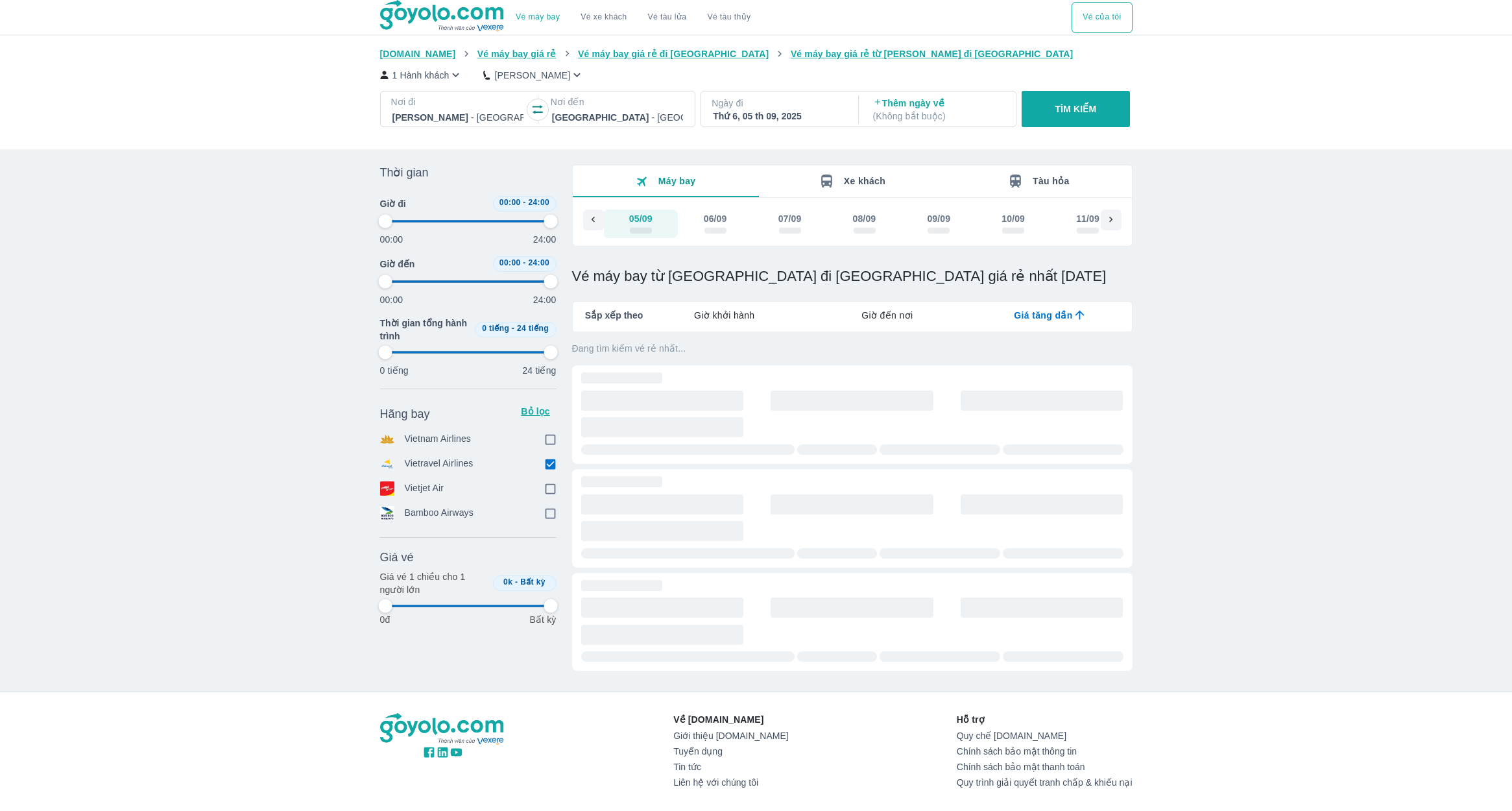
type input "97.9166666666667"
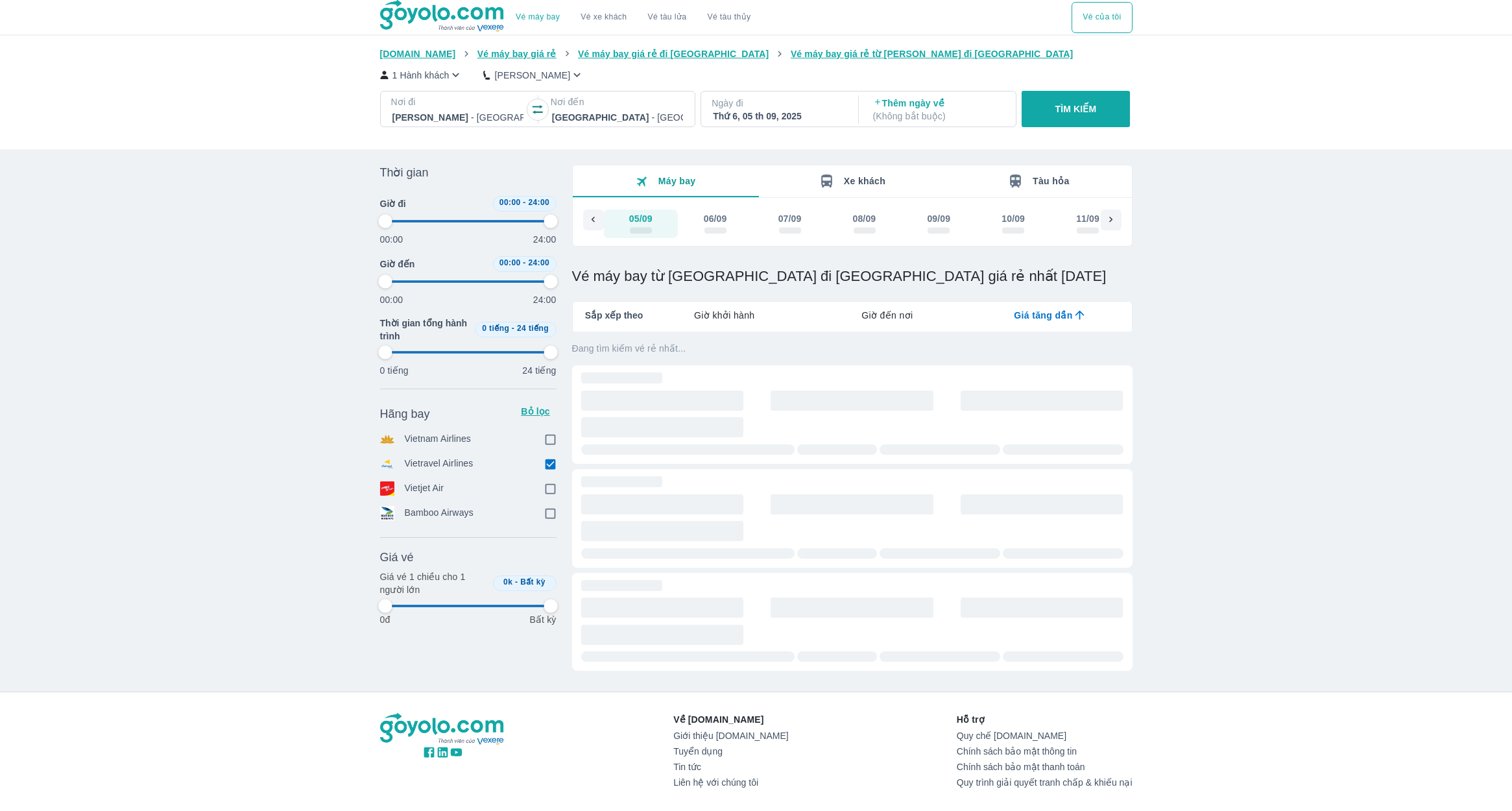
type input "97.9166666666667"
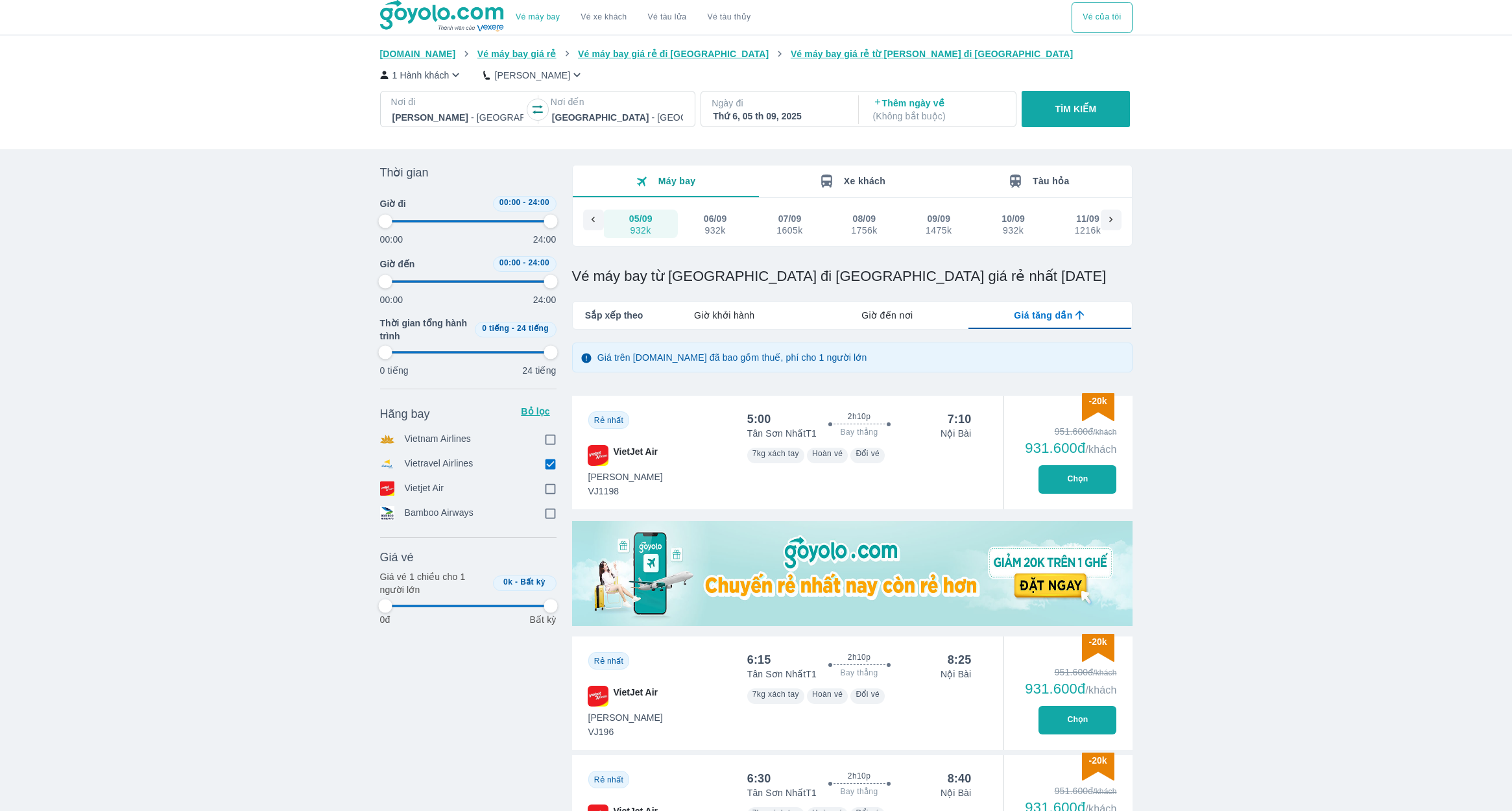
type input "97.9166666666667"
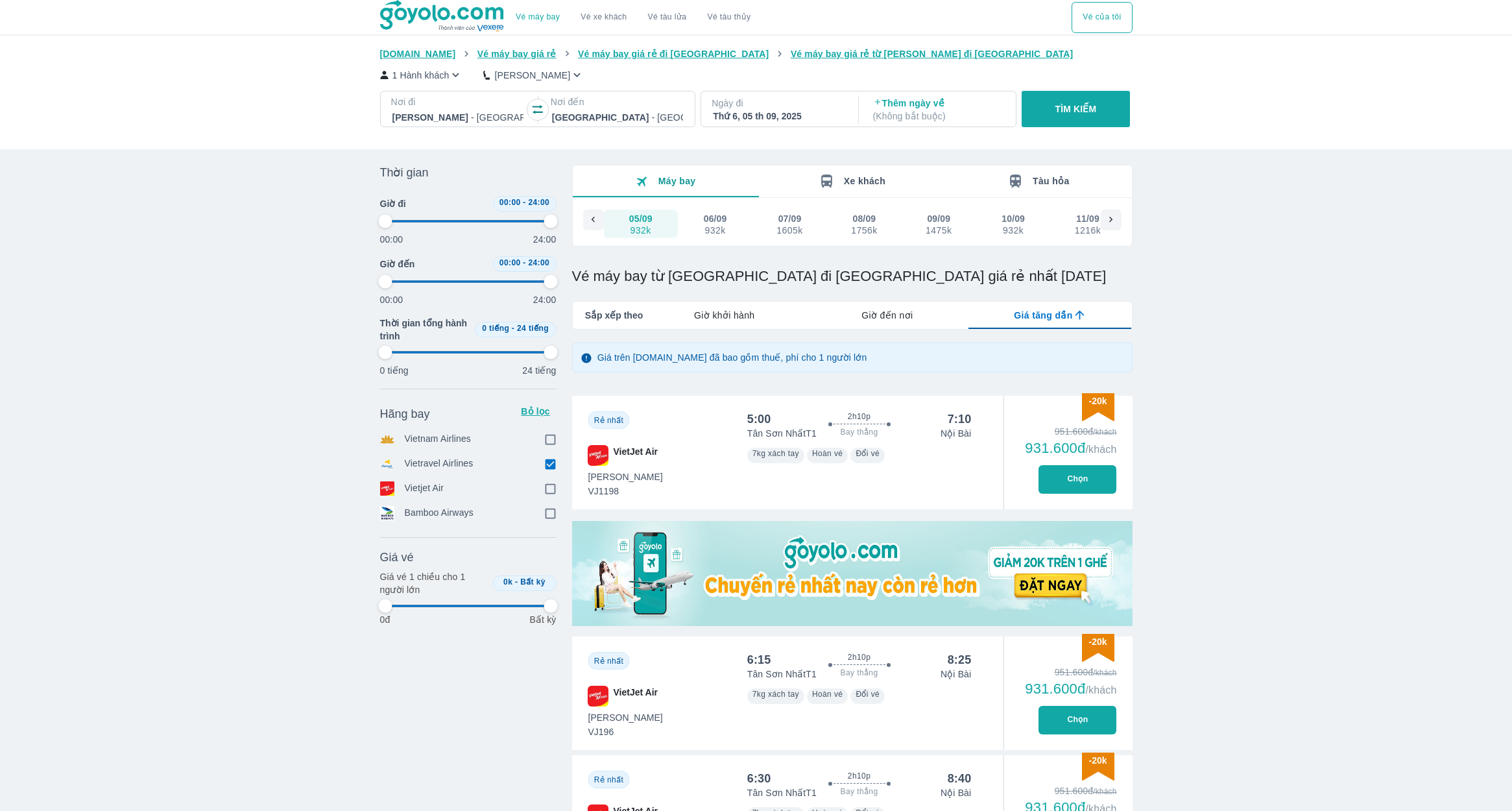
type input "97.9166666666667"
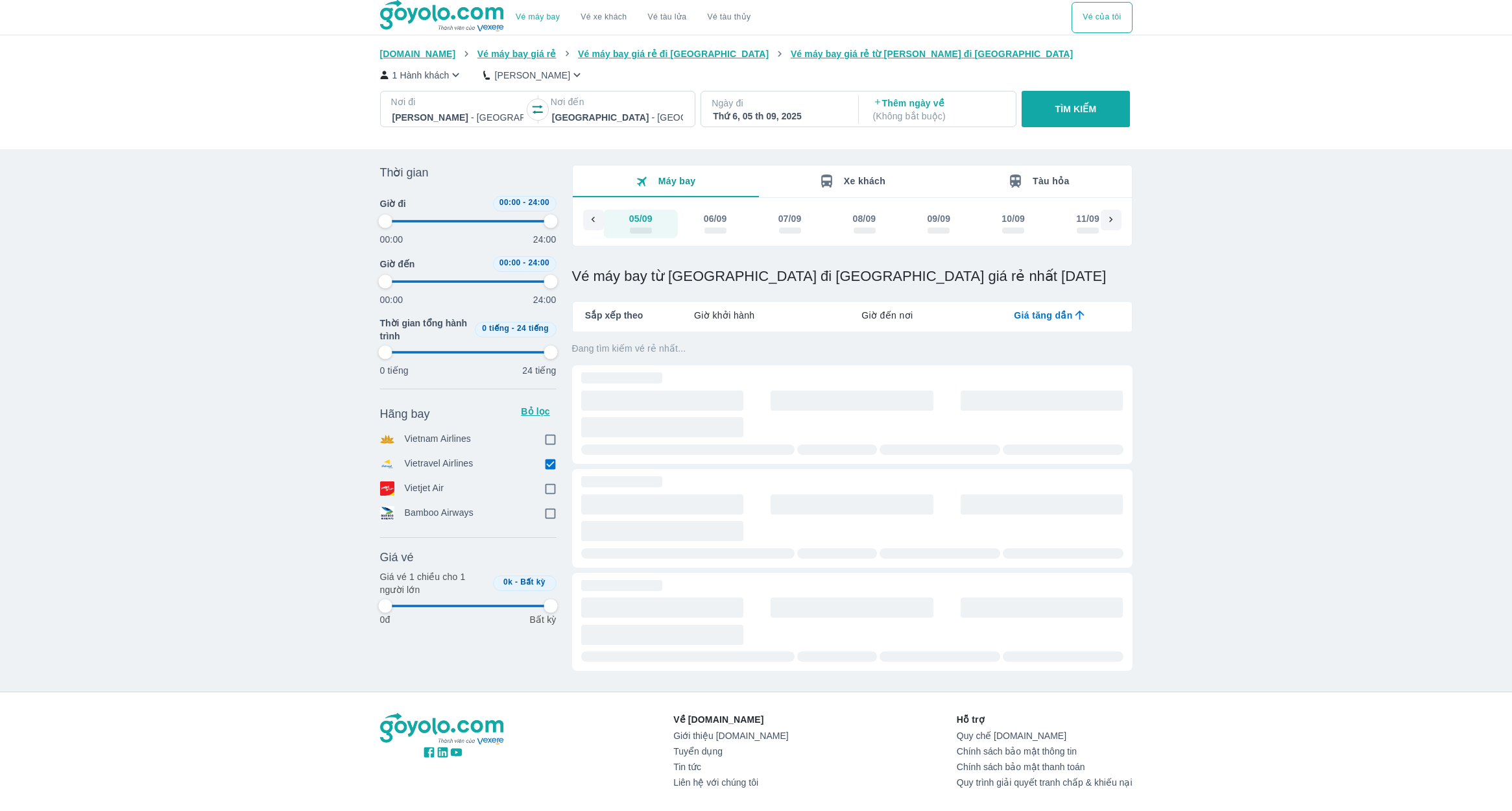
type input "97.9166666666667"
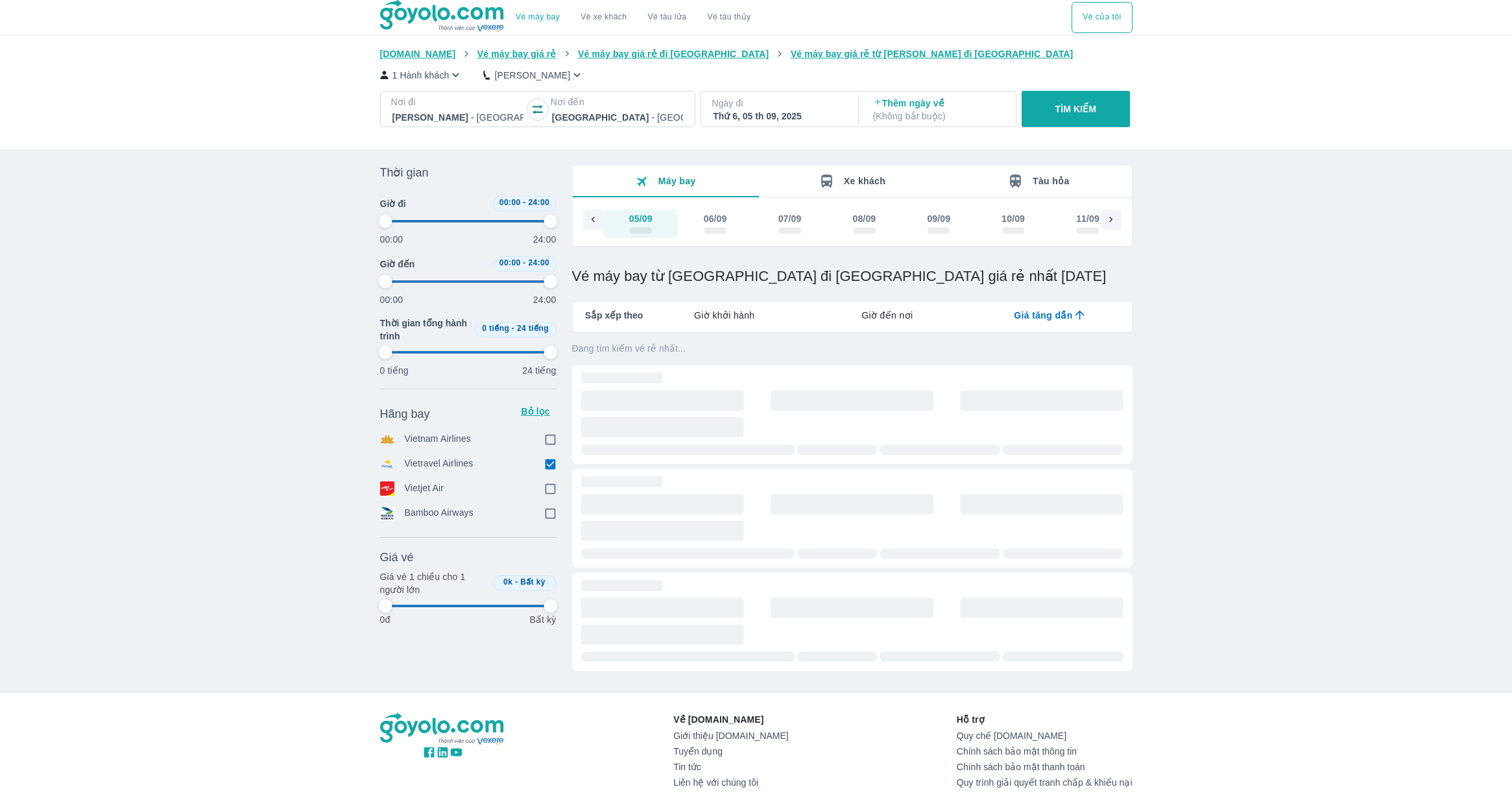
type input "97.9166666666667"
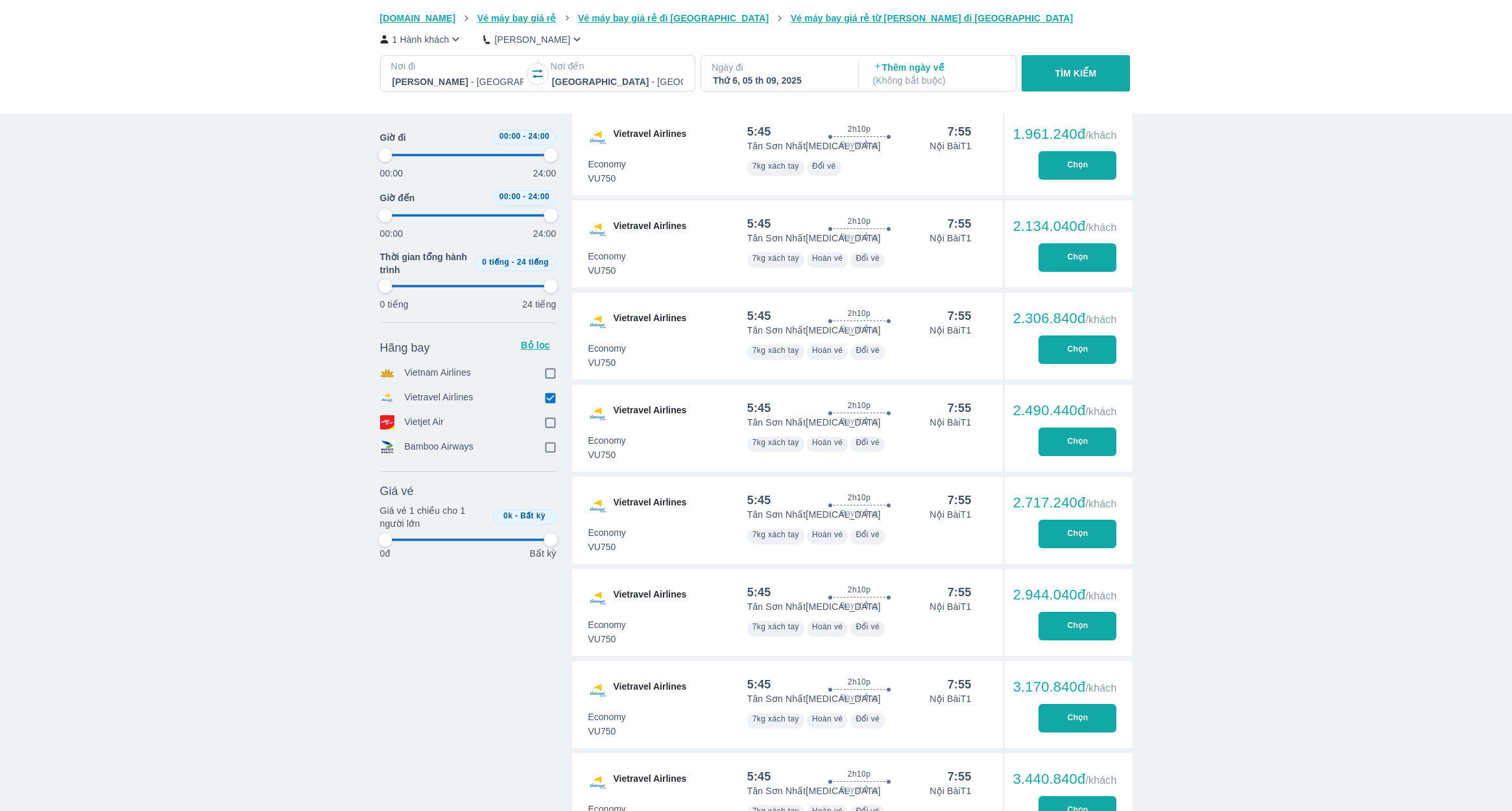
scroll to position [697, 0]
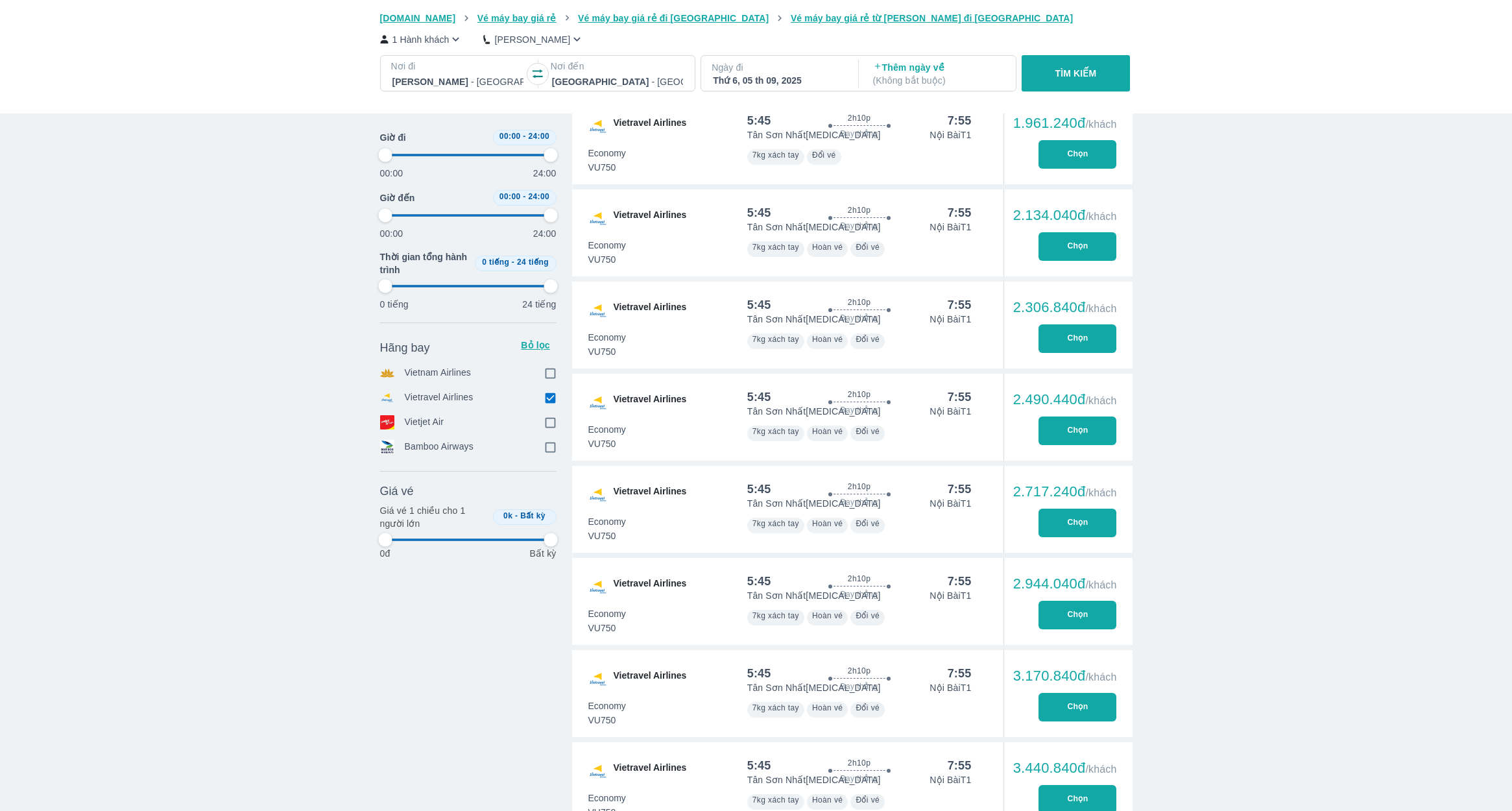
type input "97.9166666666667"
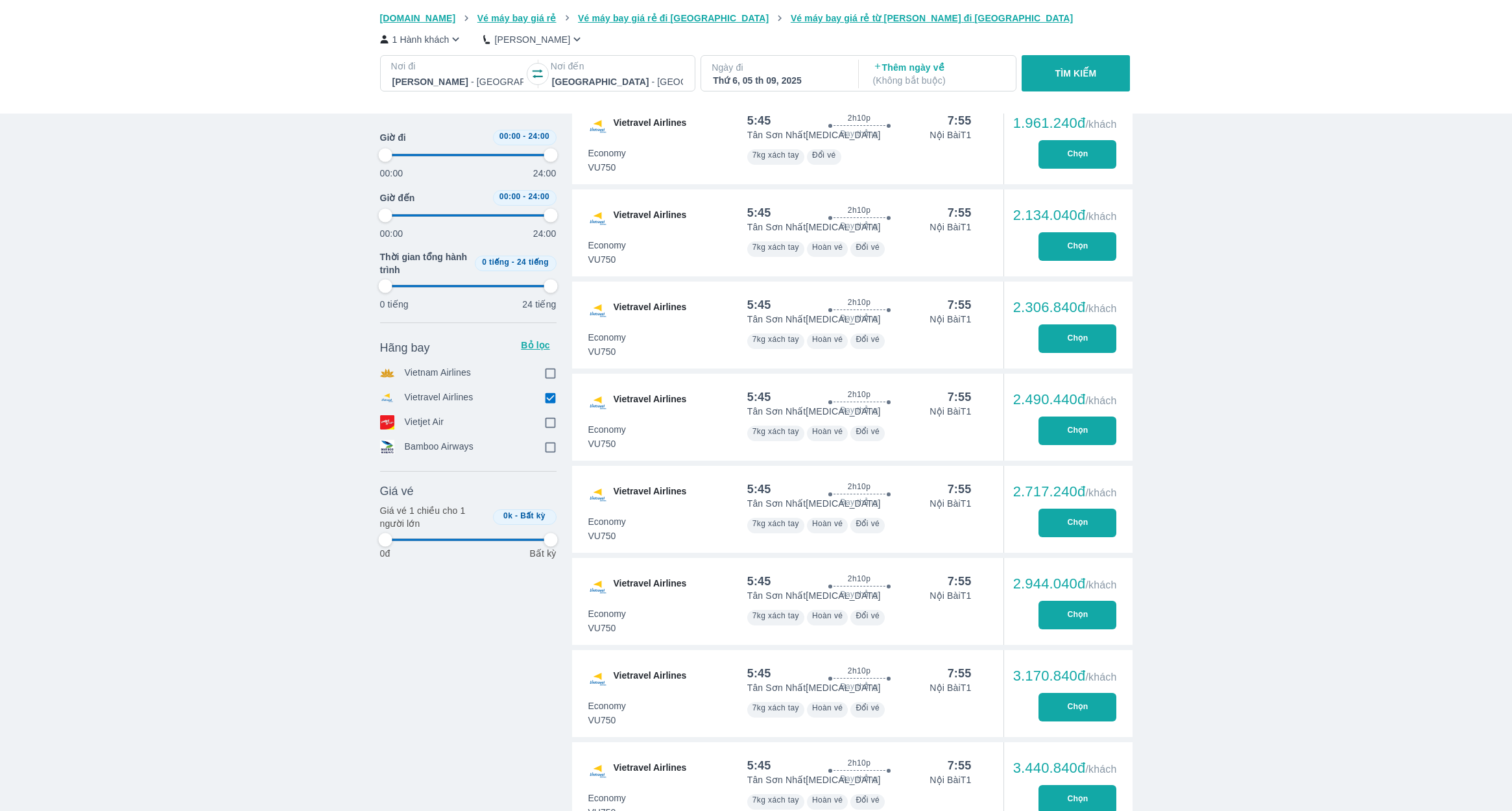
type input "97.9166666666667"
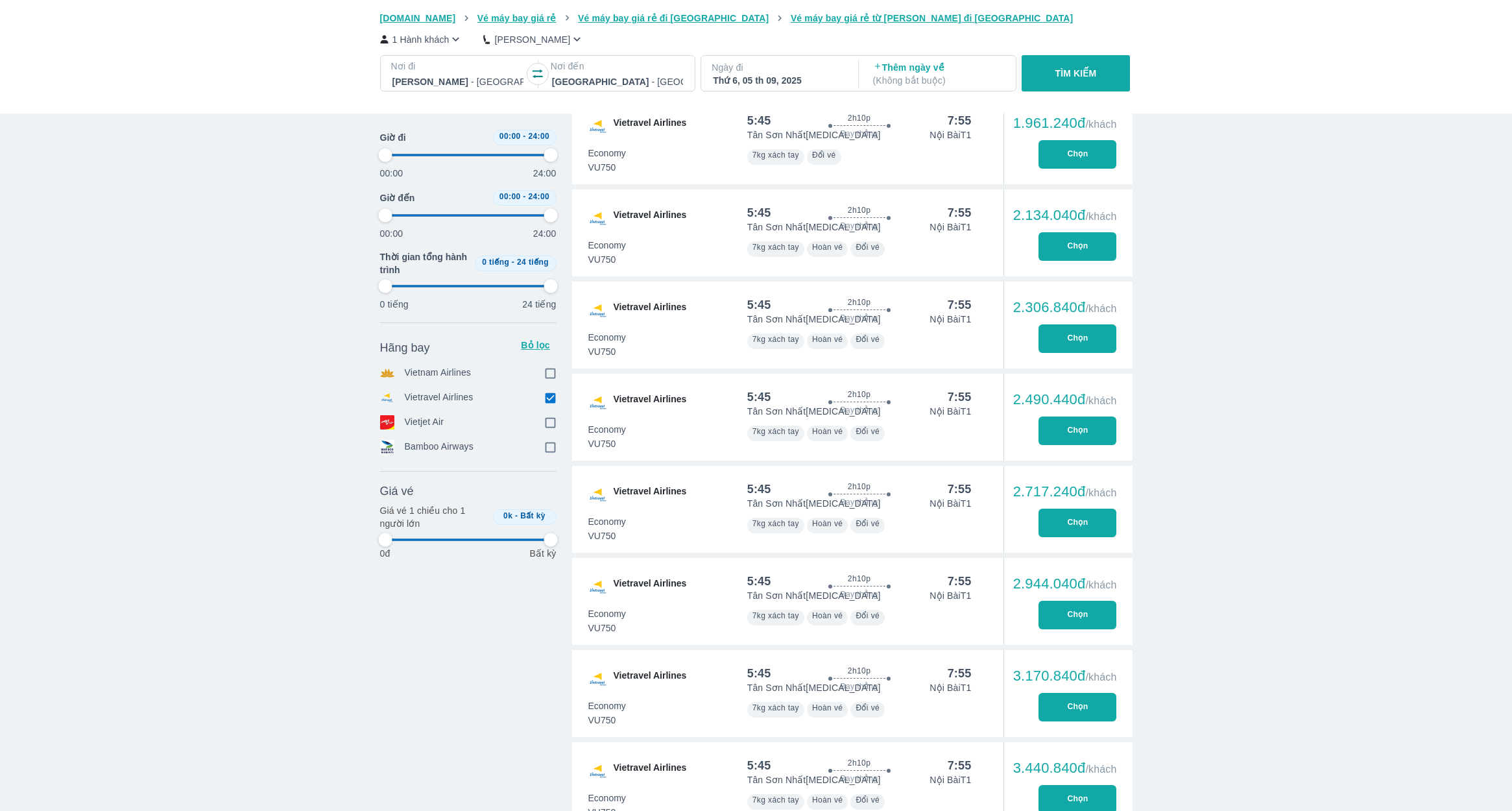
type input "97.9166666666667"
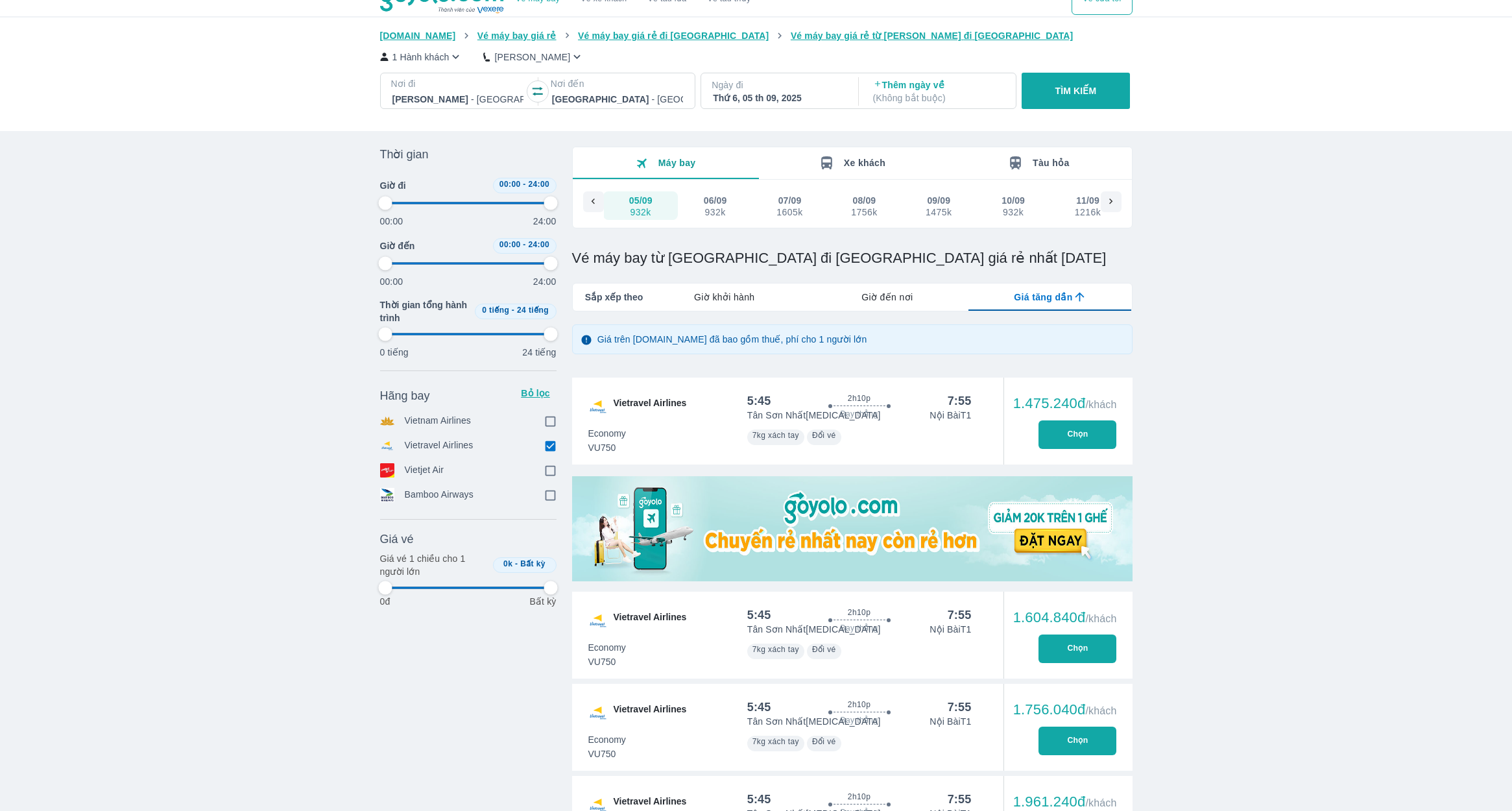
scroll to position [0, 0]
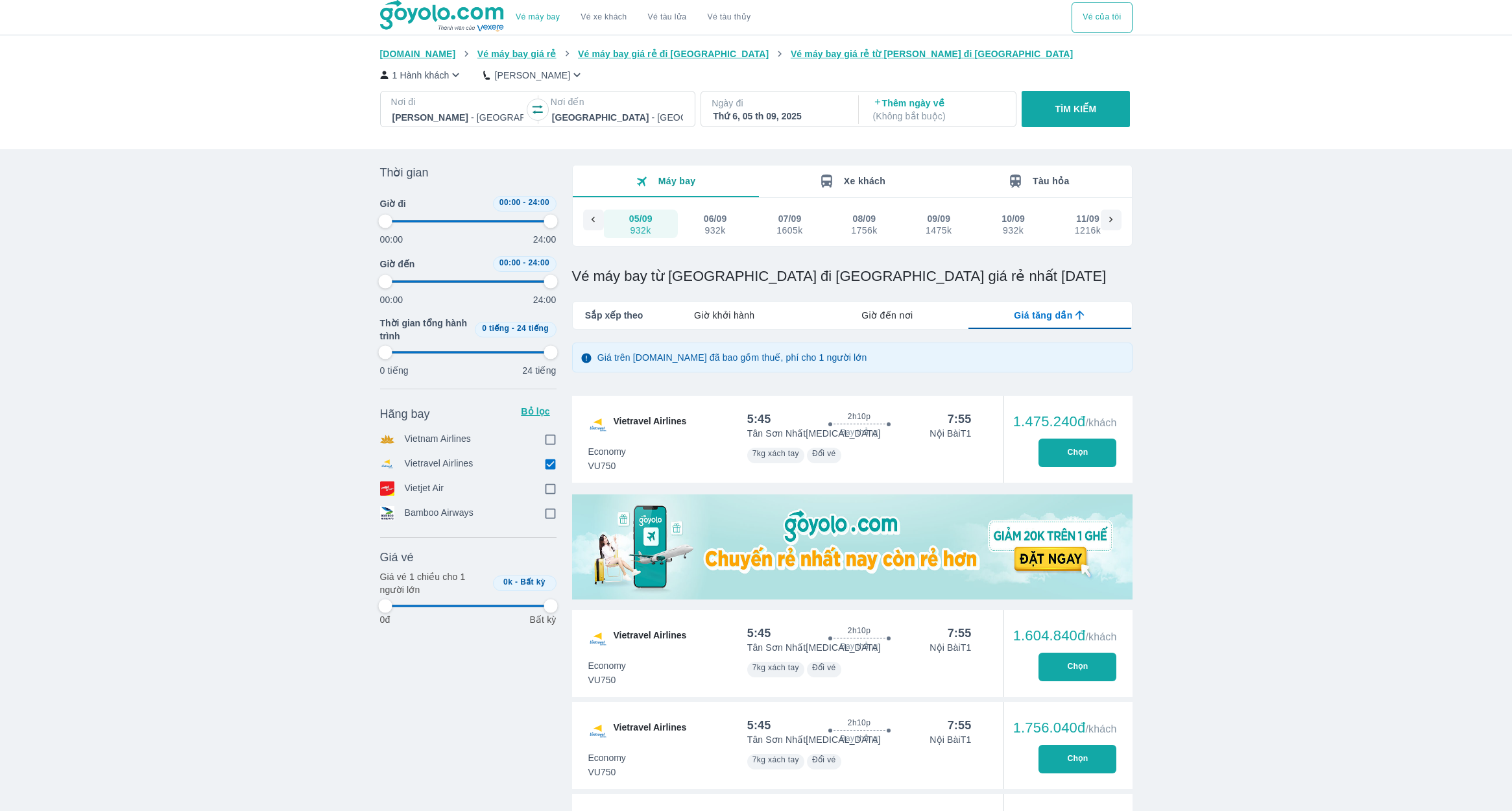
type input "97.9166666666667"
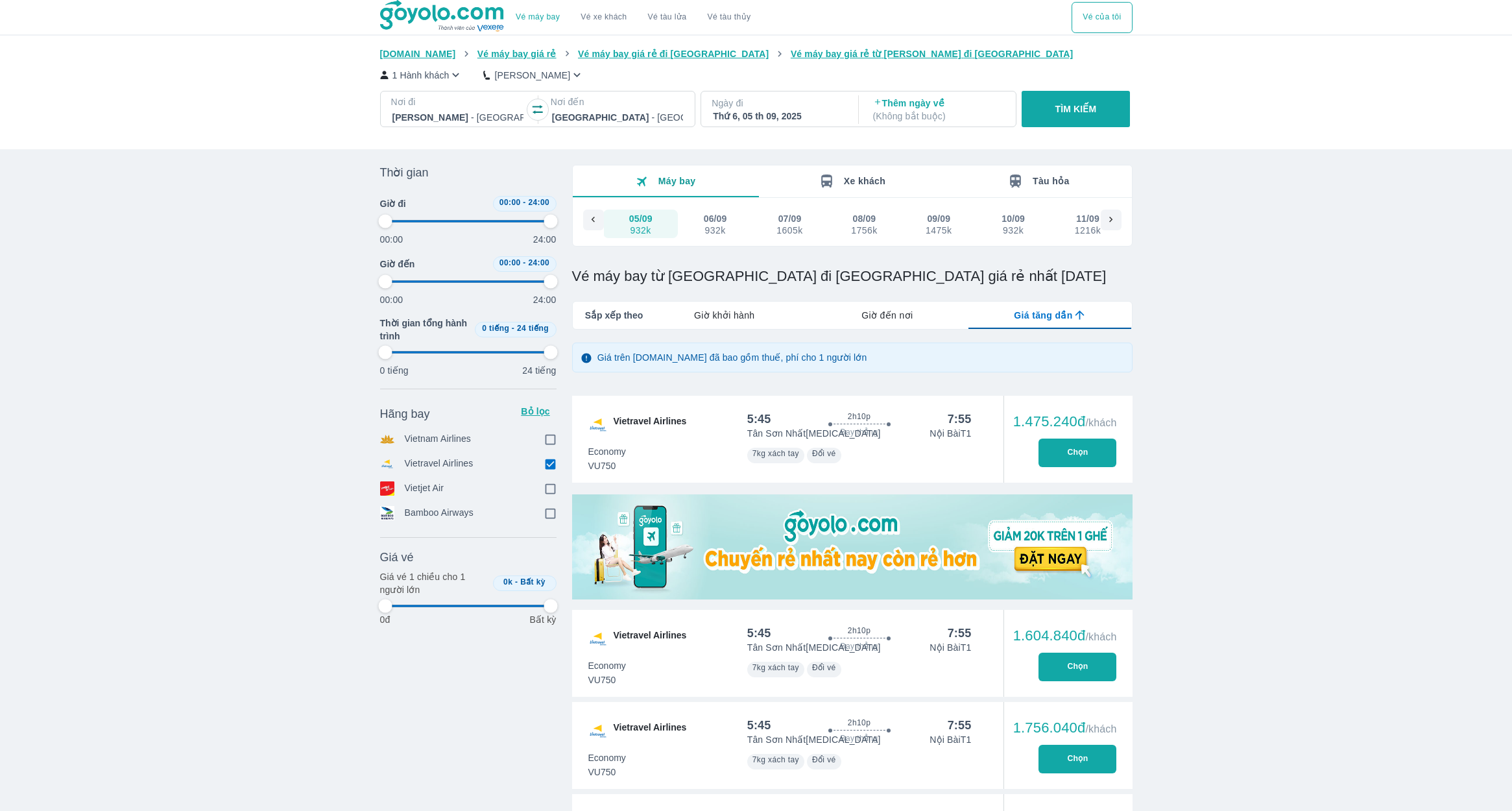
type input "97.9166666666667"
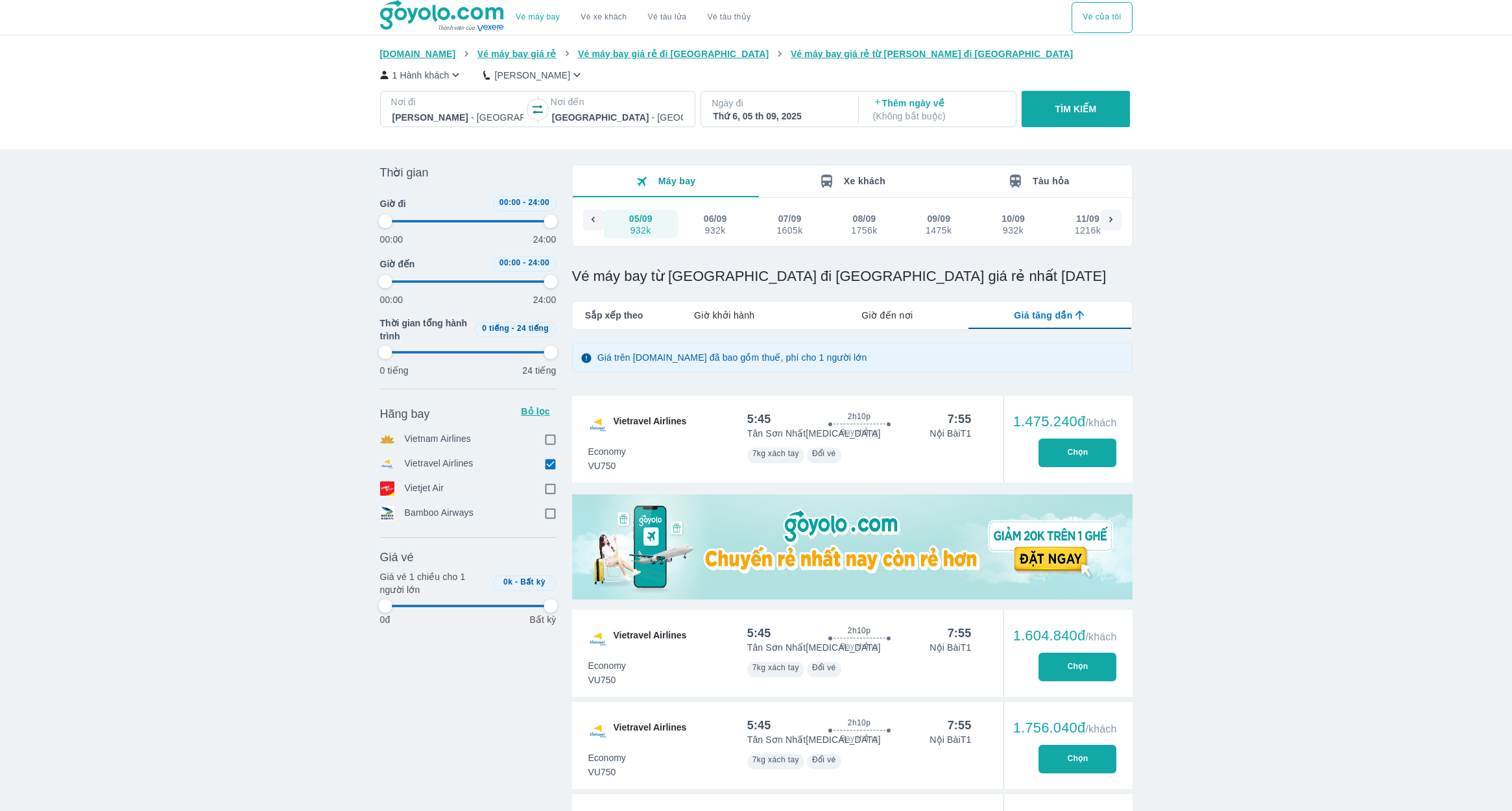
type input "97.9166666666667"
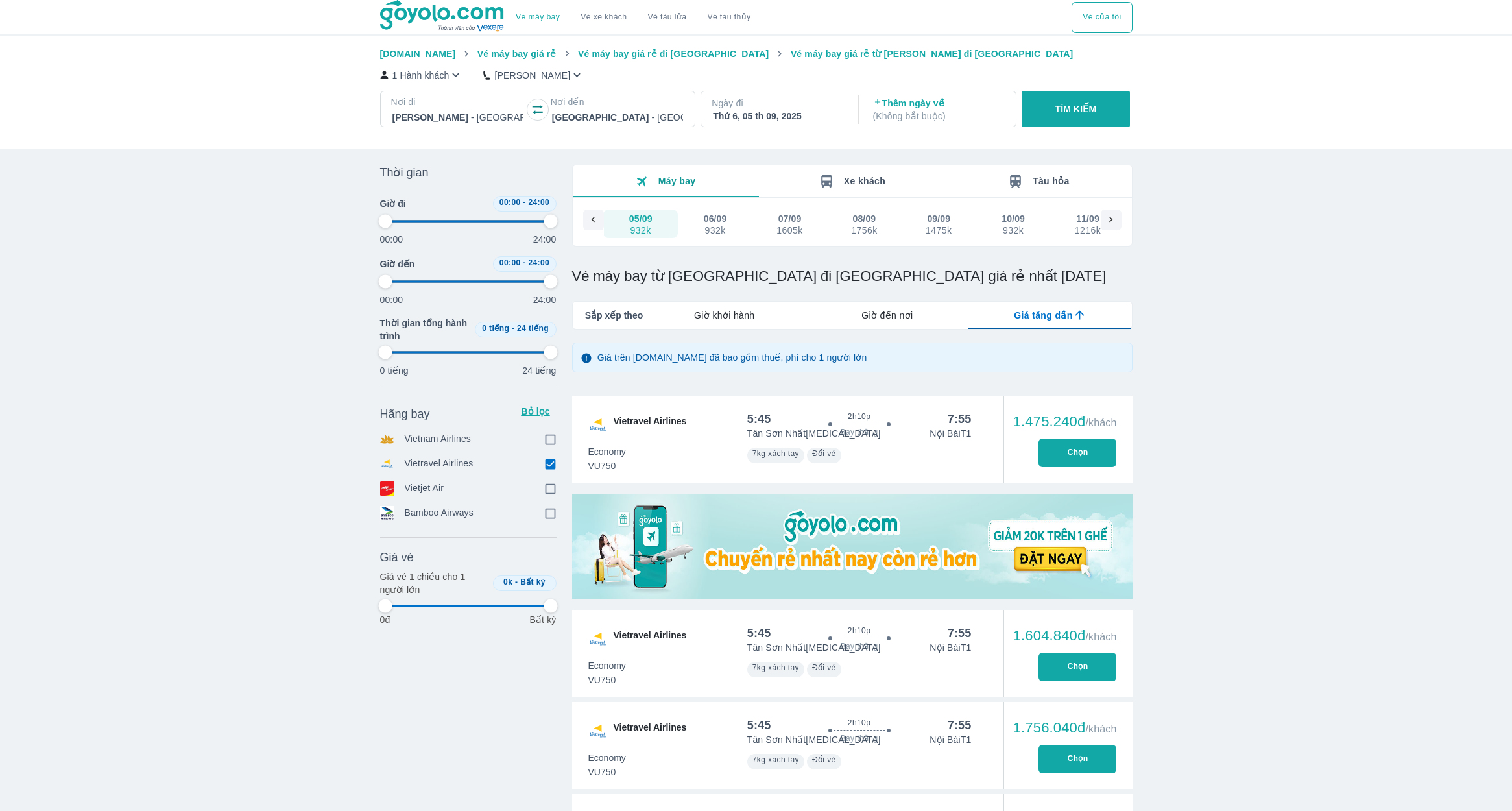
type input "97.9166666666667"
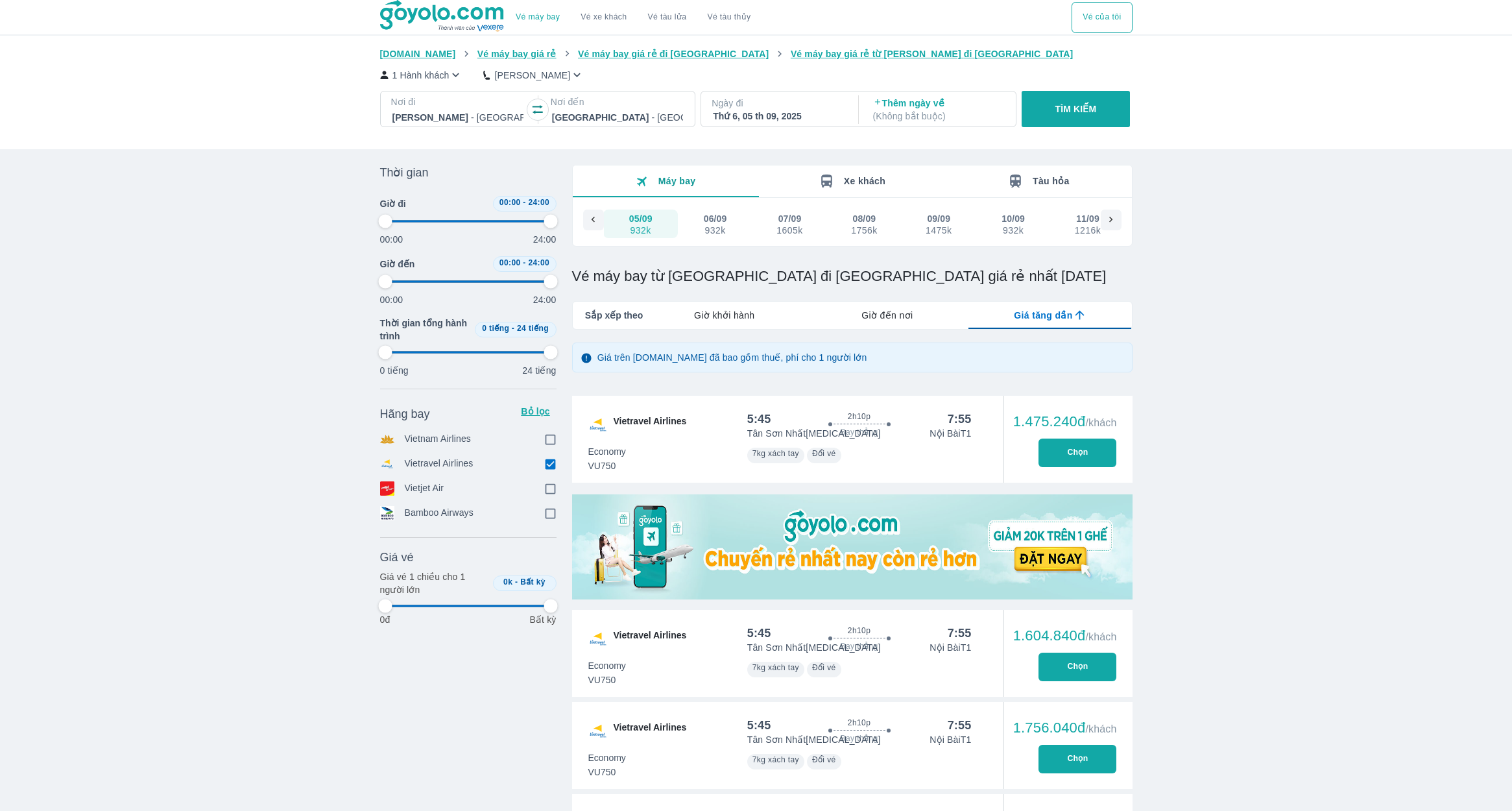
type input "97.9166666666667"
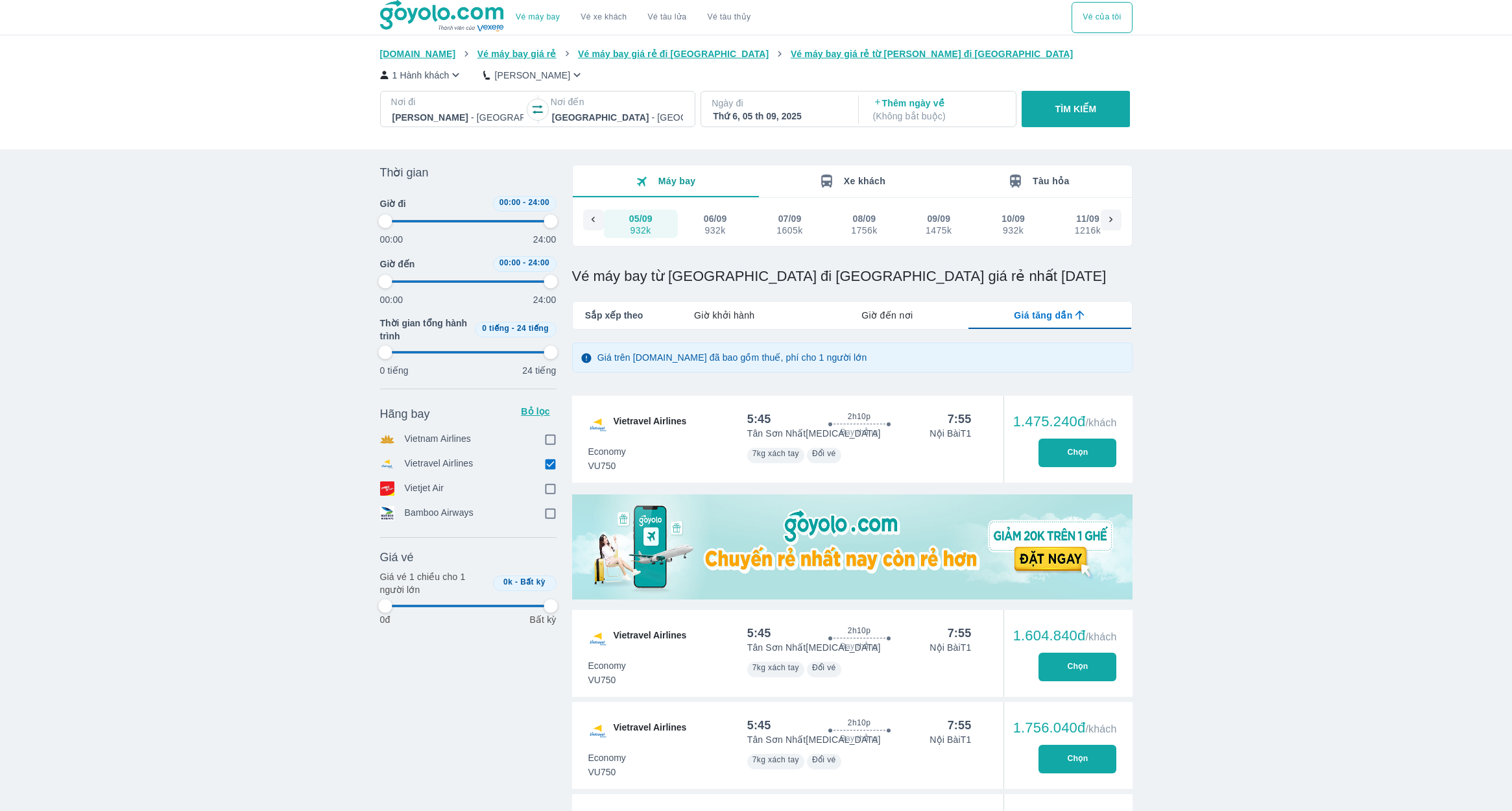
type input "97.9166666666667"
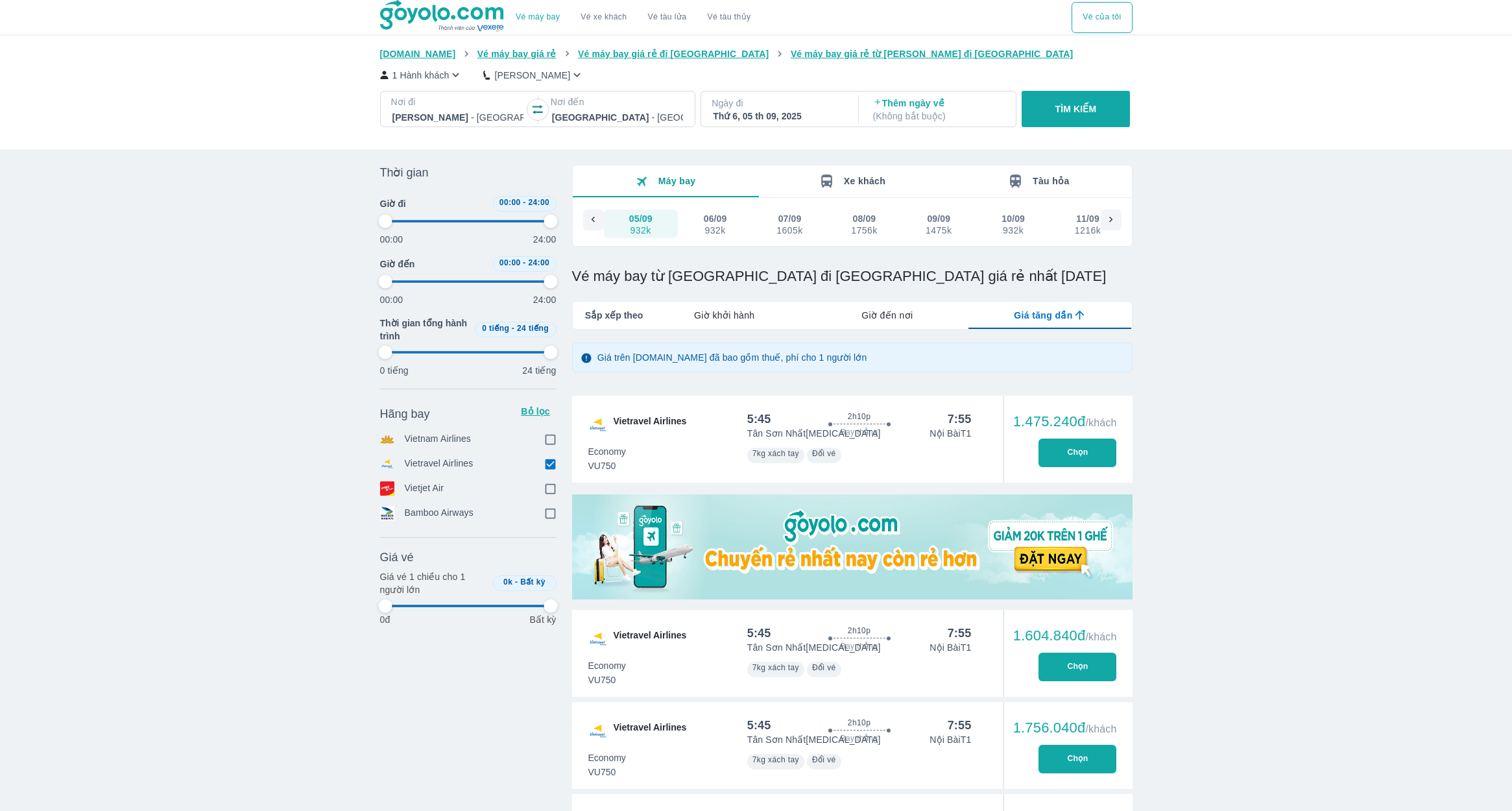
type input "97.9166666666667"
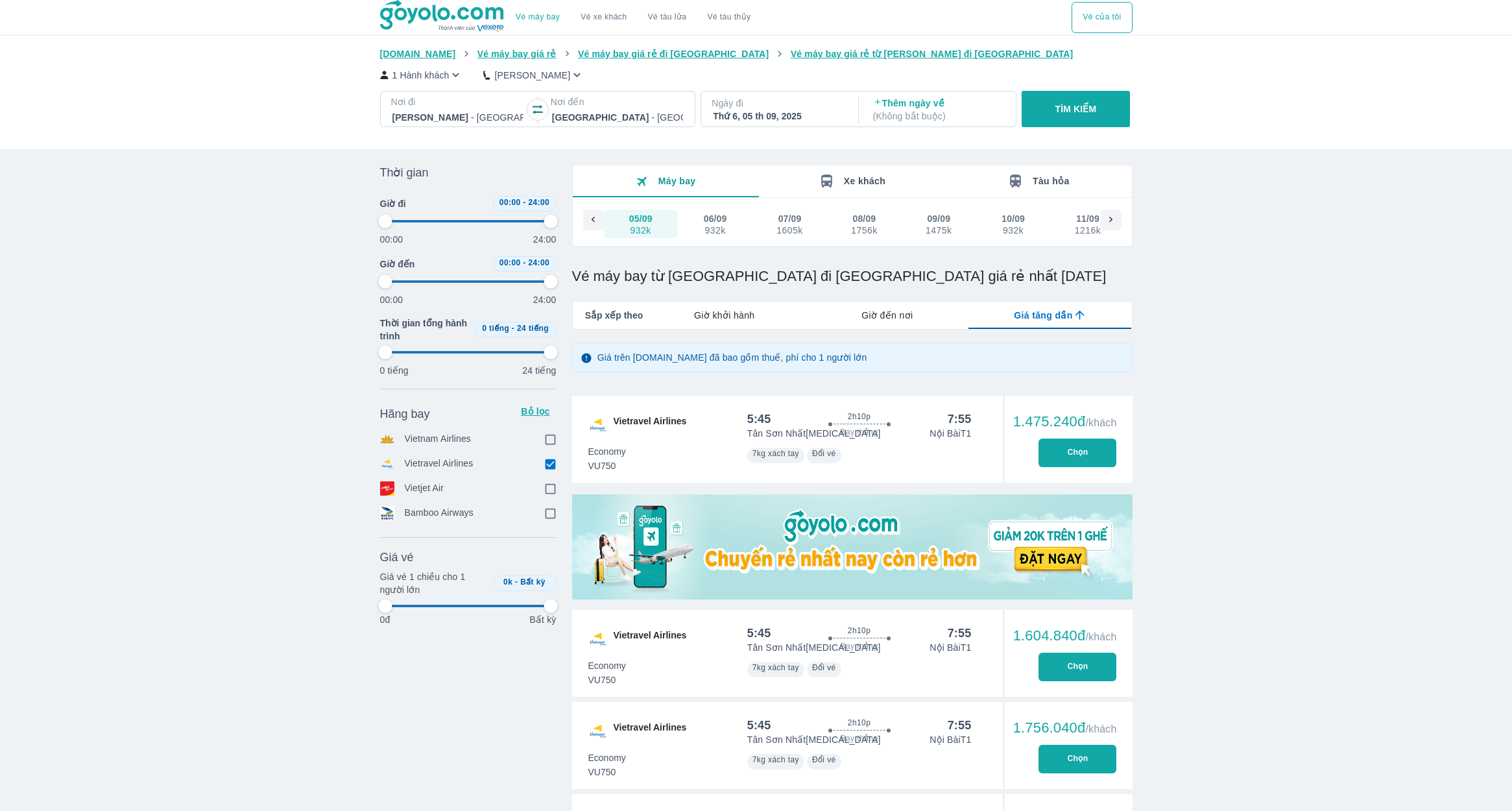
type input "97.9166666666667"
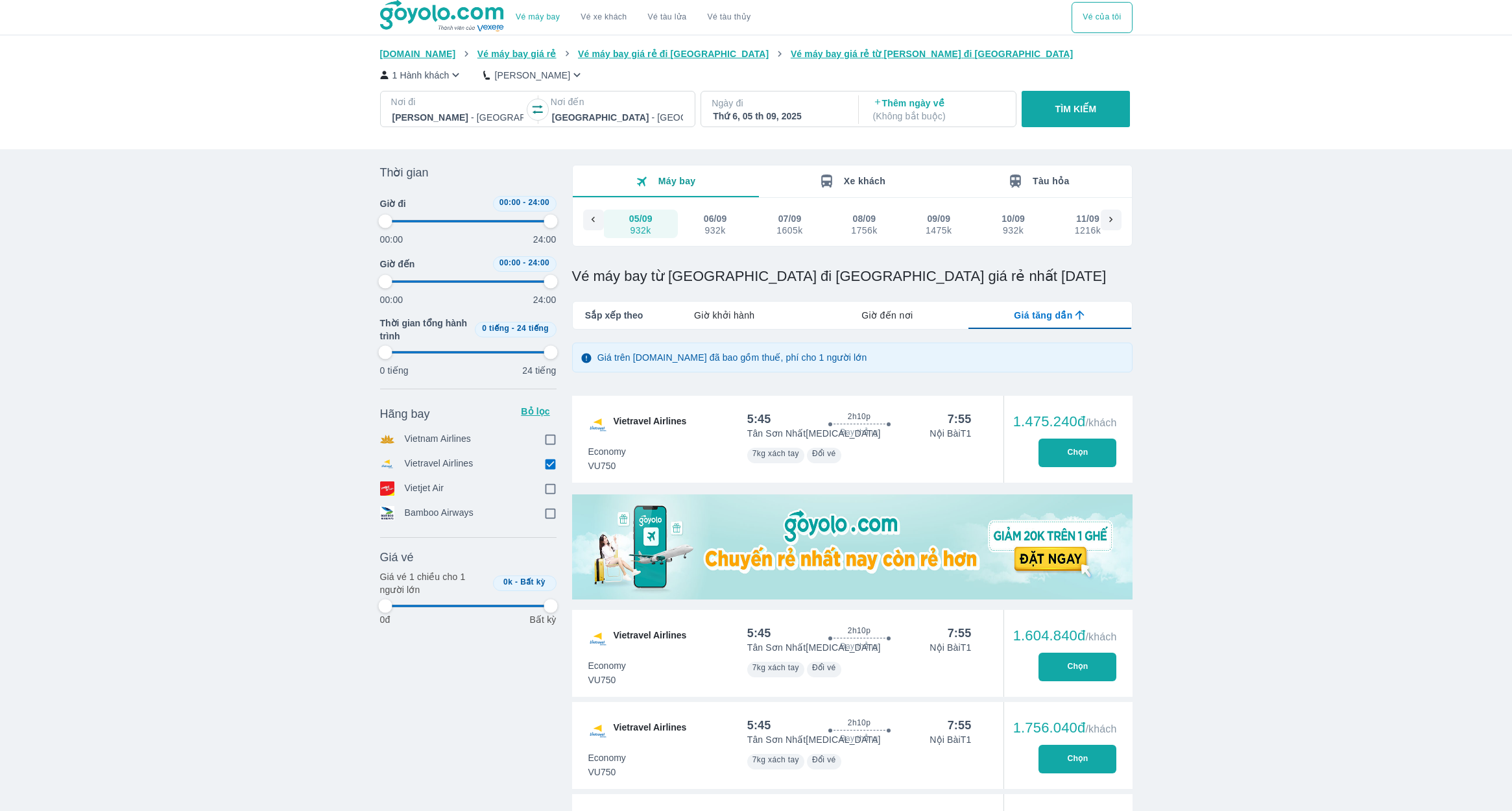
type input "97.9166666666667"
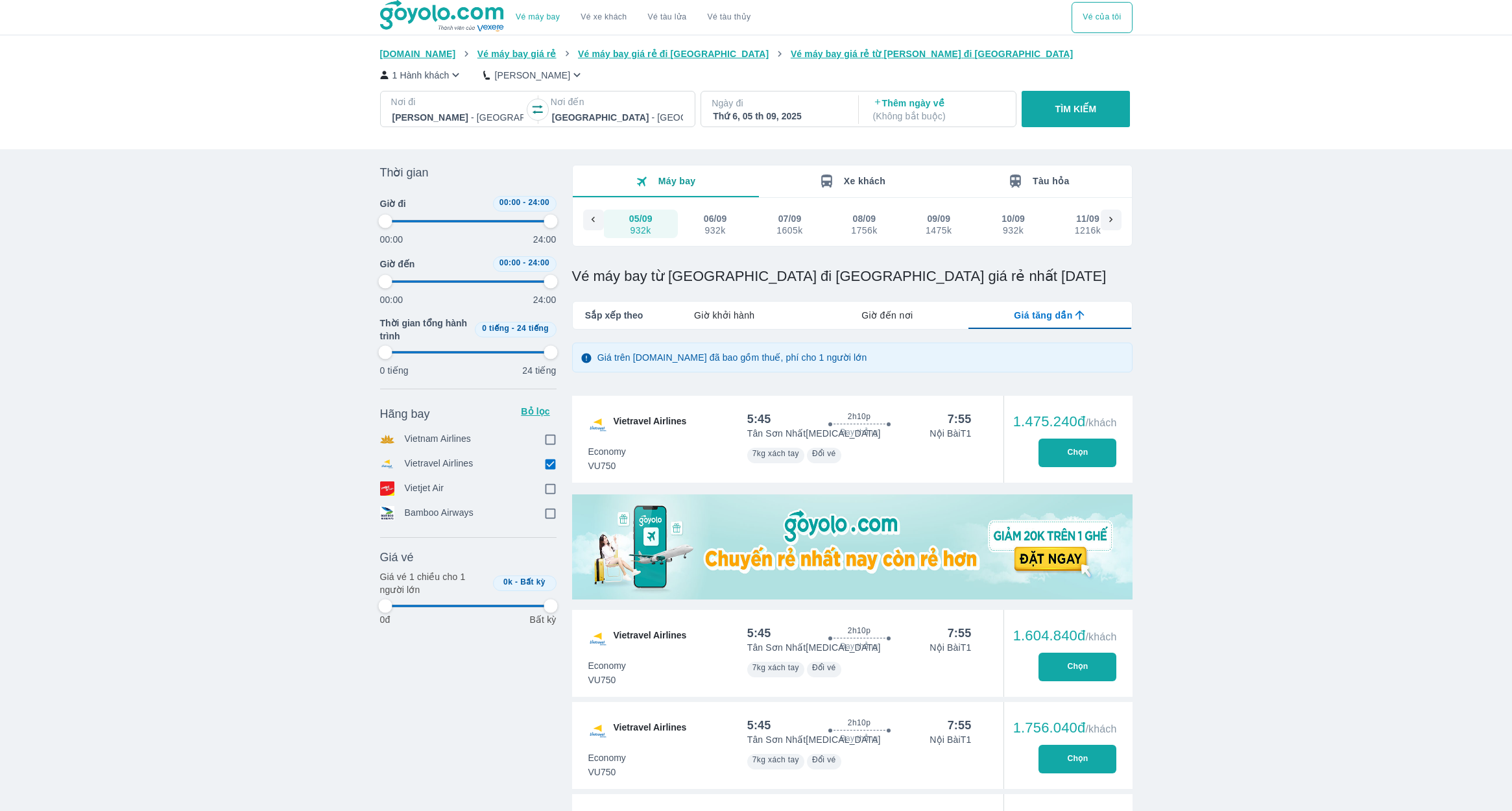
type input "97.9166666666667"
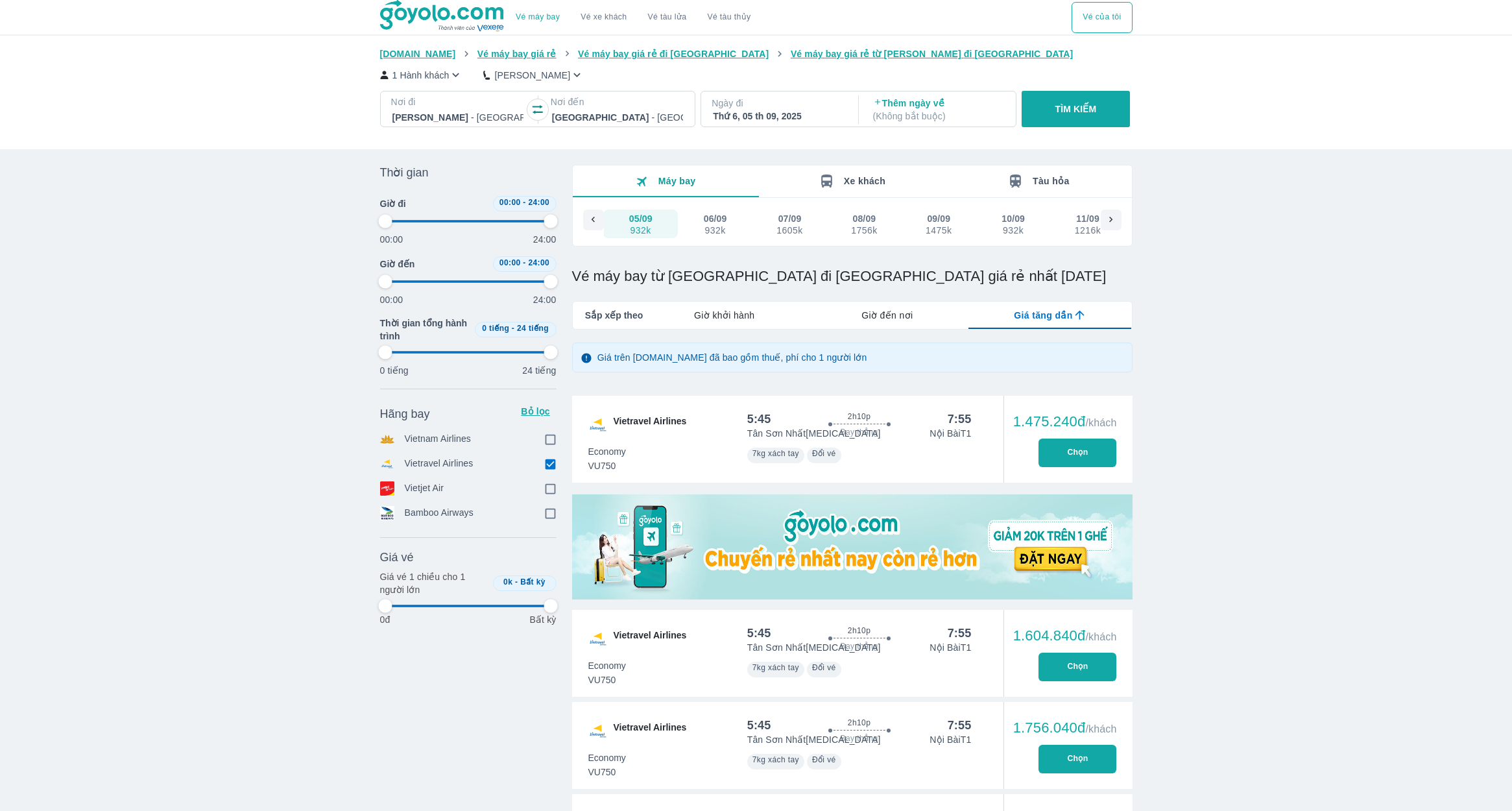
type input "97.9166666666667"
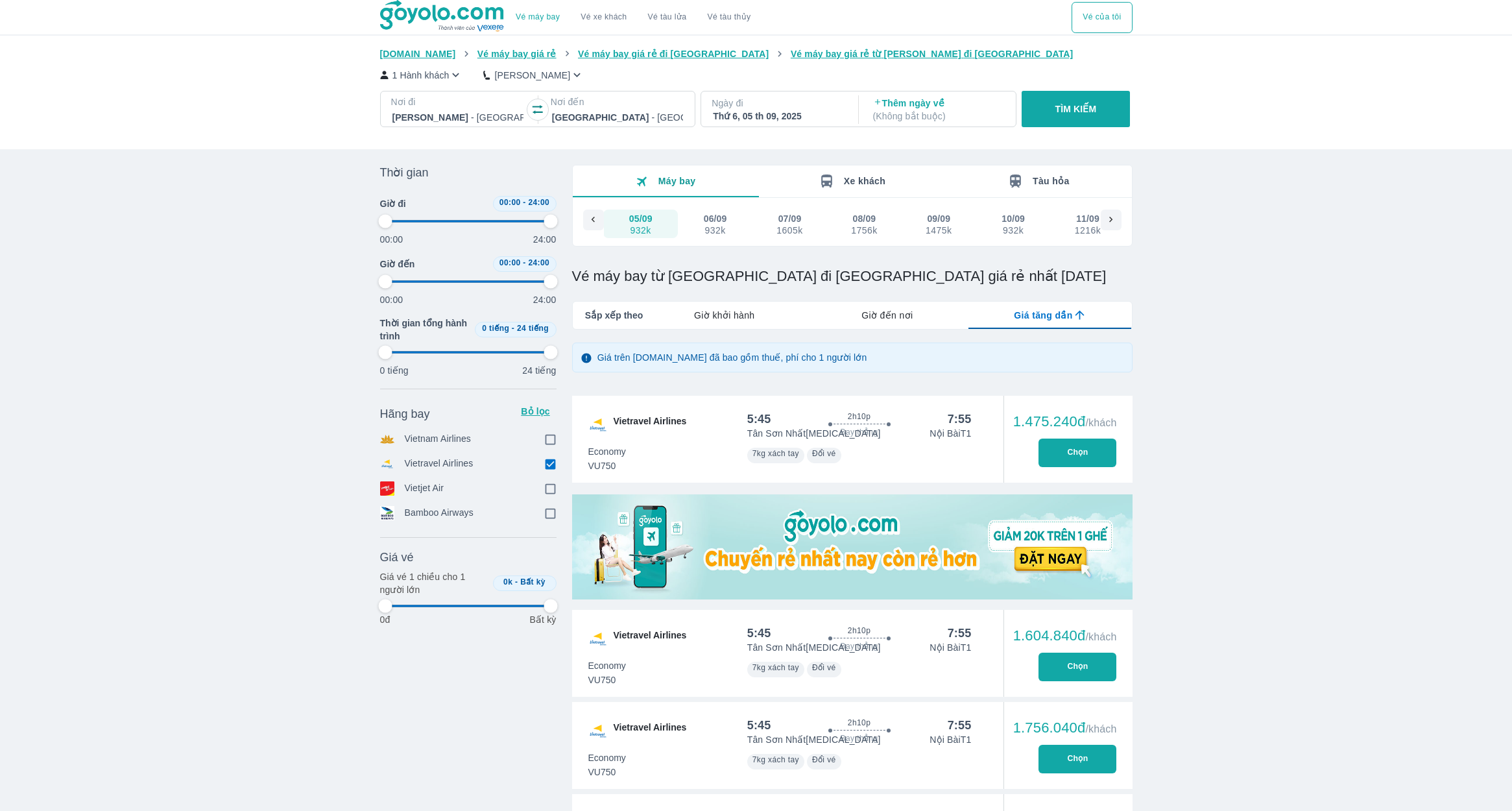
type input "97.9166666666667"
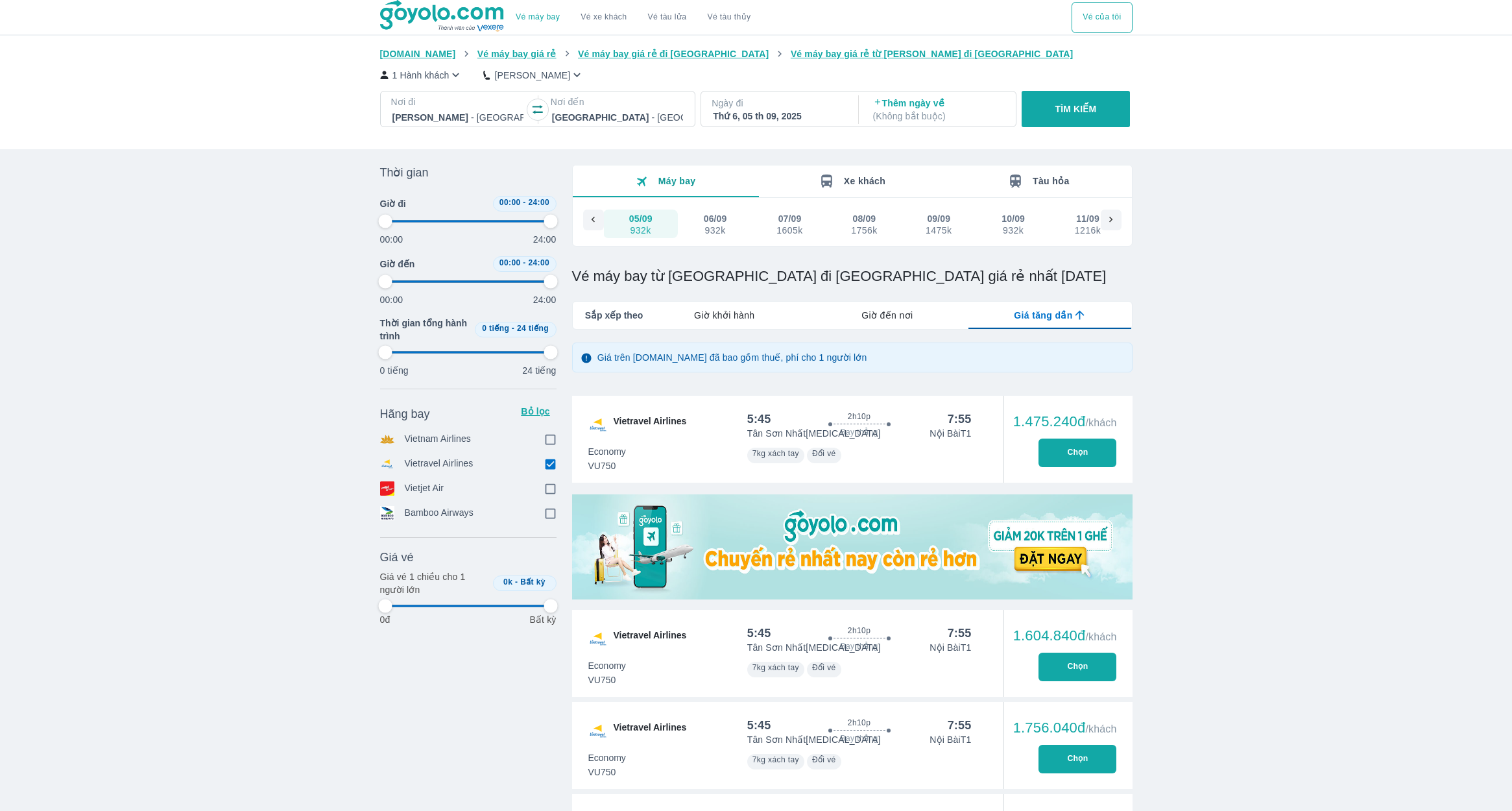
type input "97.9166666666667"
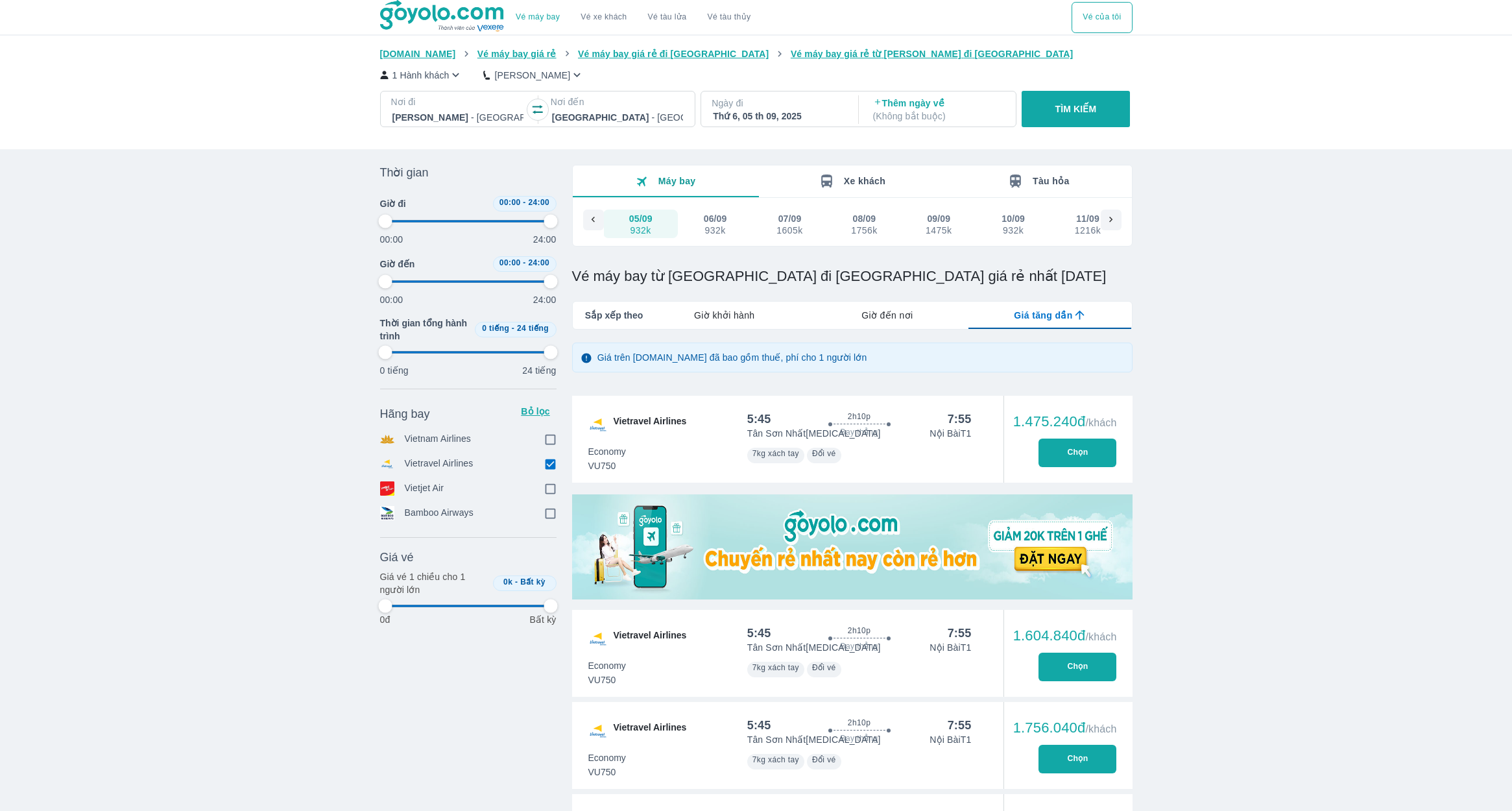
type input "97.9166666666667"
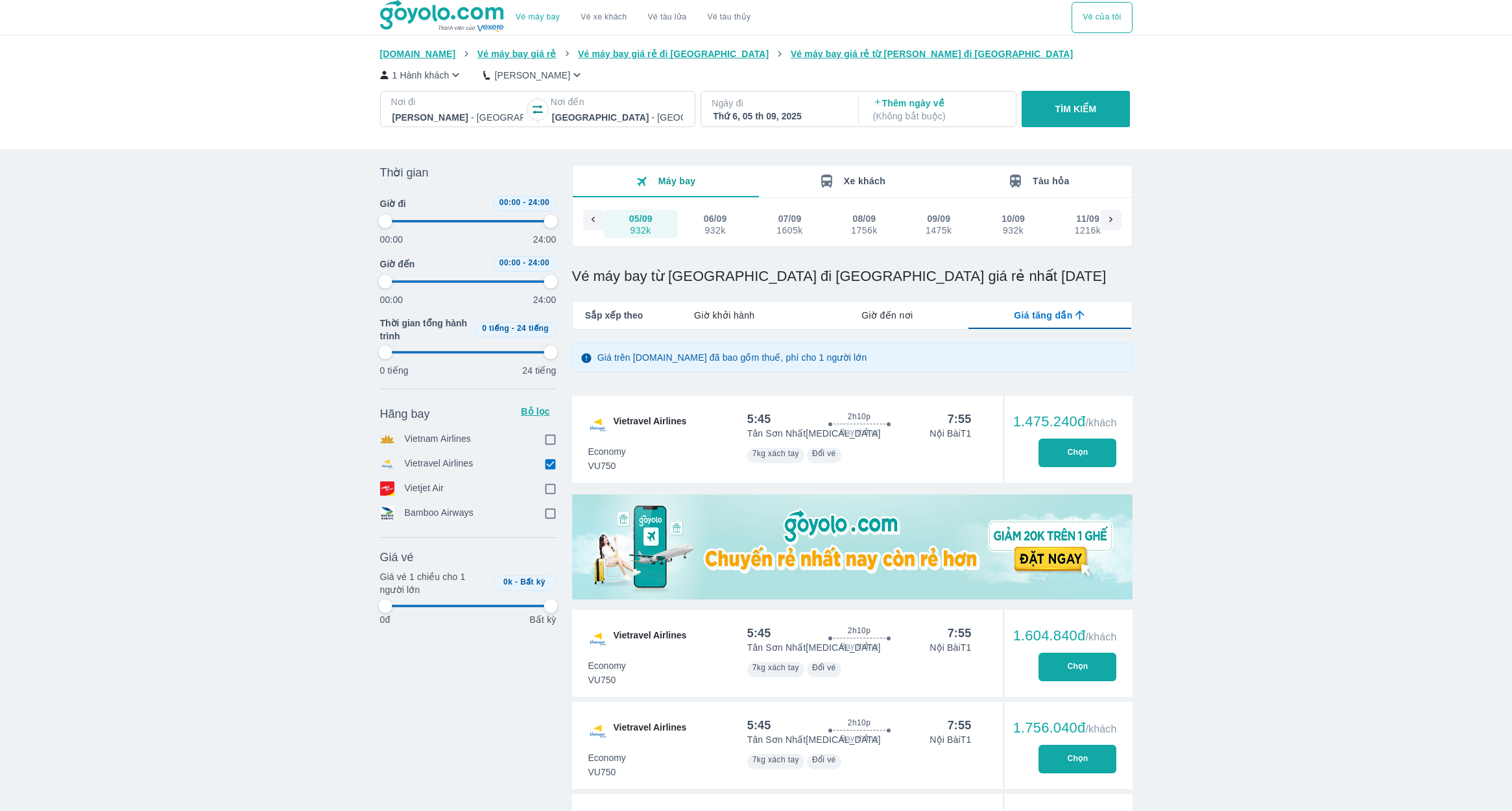
type input "97.9166666666667"
